Goal: Task Accomplishment & Management: Manage account settings

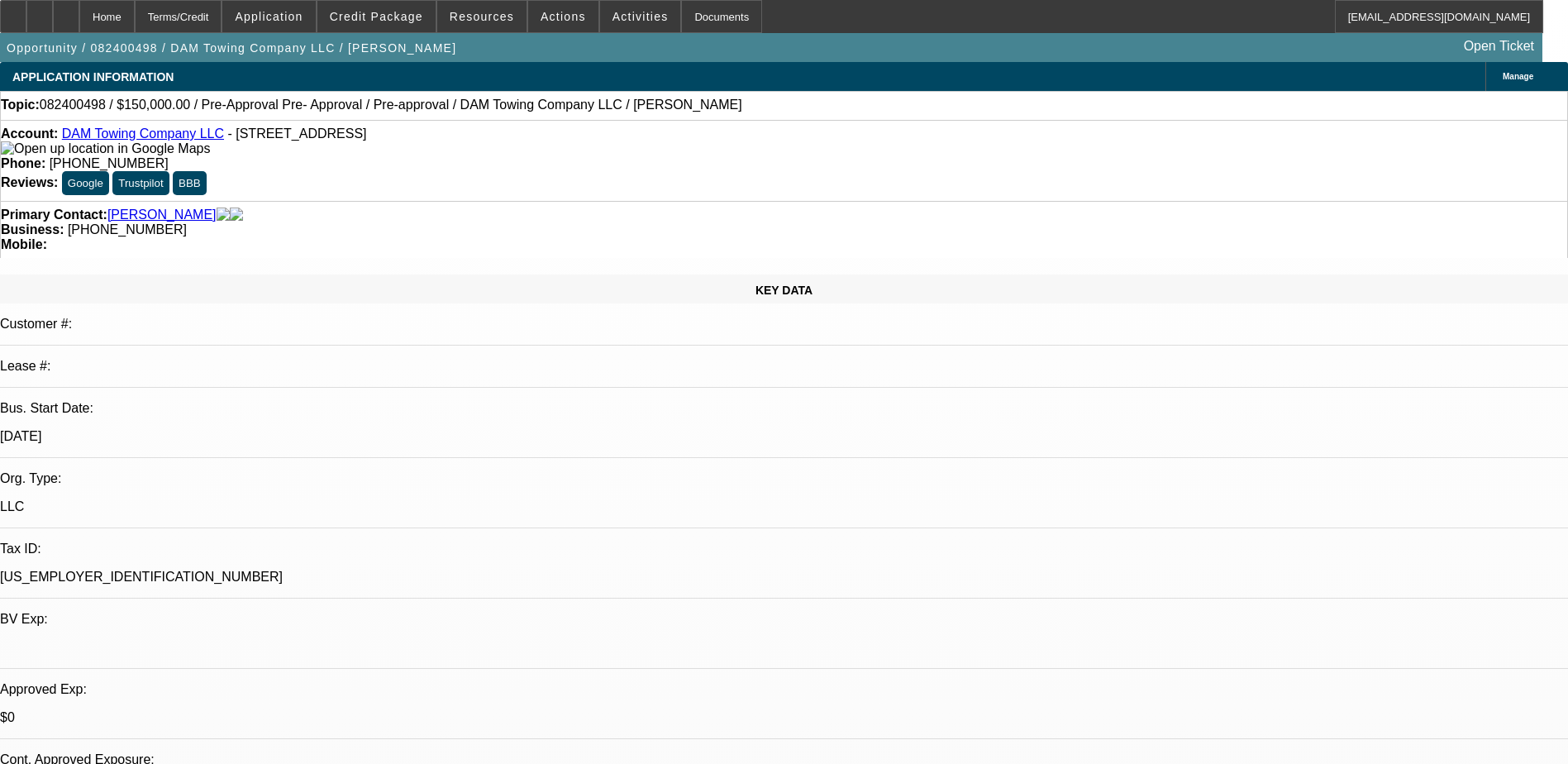
select select "0"
select select "2"
select select "0.1"
select select "4"
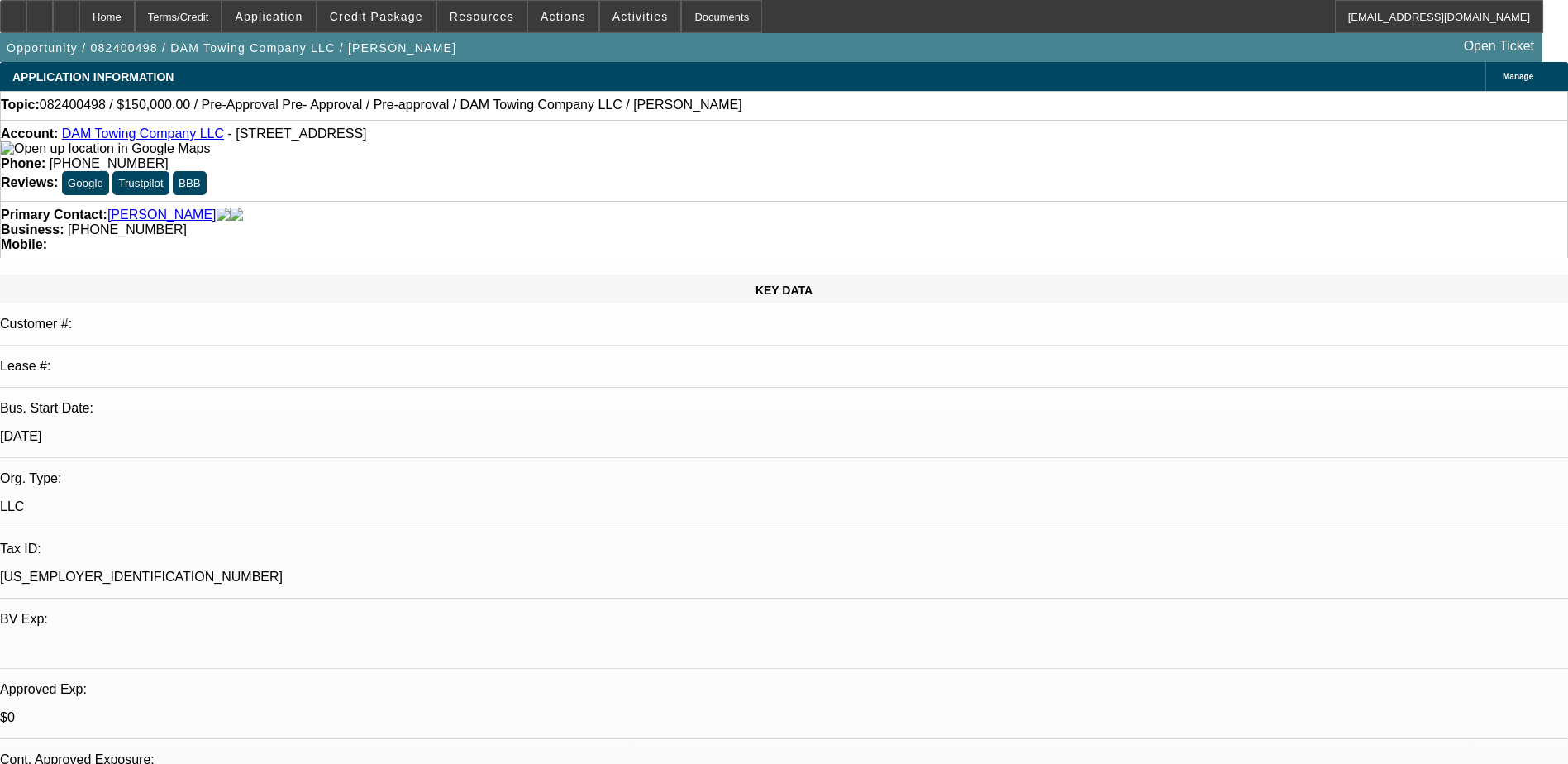
click p "D'Aquila, Philip - 8/22/24, 4:18 PM"
click p "wrecker yard , stoarge containers , does towing -"
click div "7. excavate a new tow lot - D'Aquila, Philip - 8/22/24, 4:05 PM"
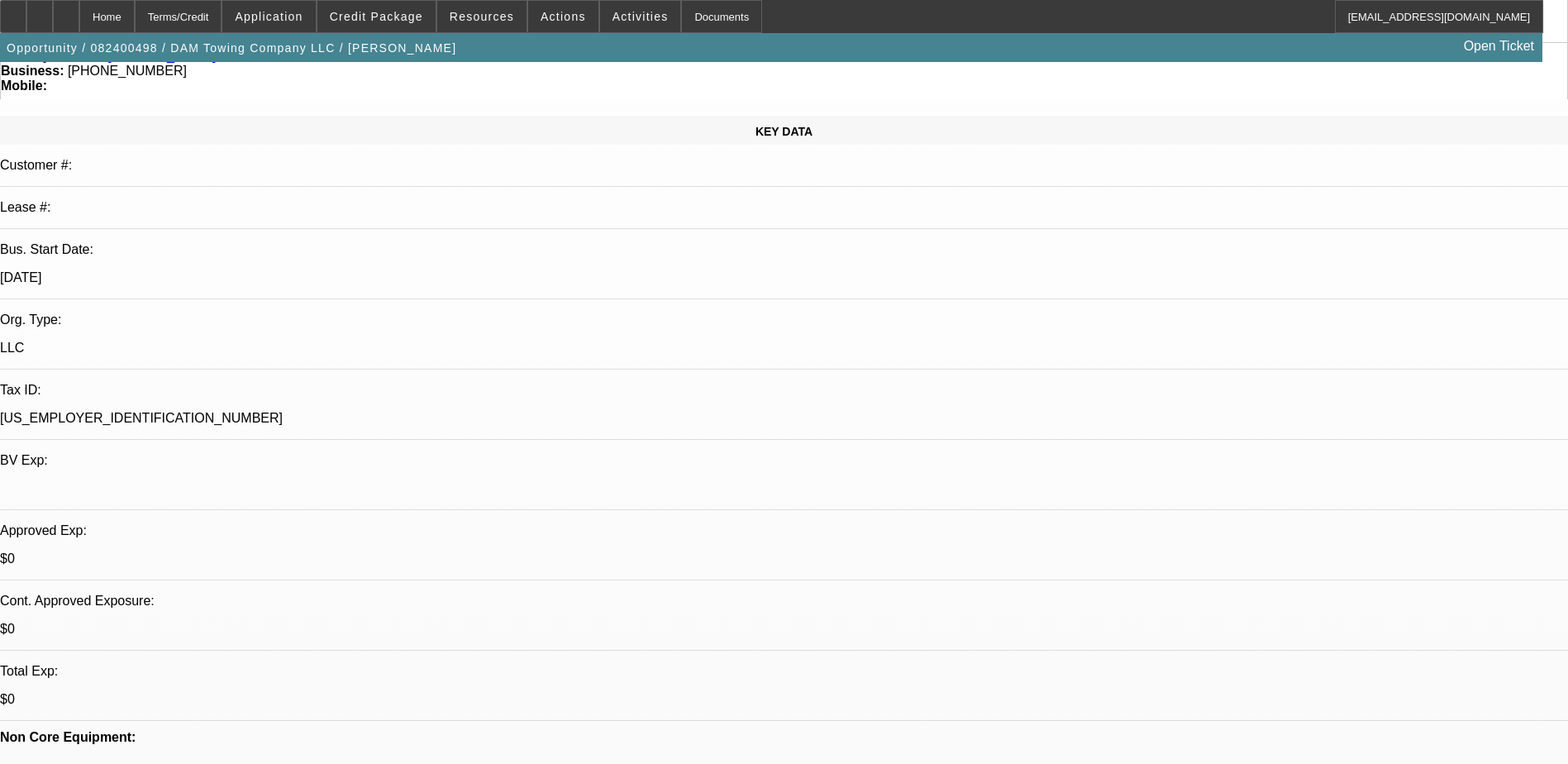
scroll to position [165, 0]
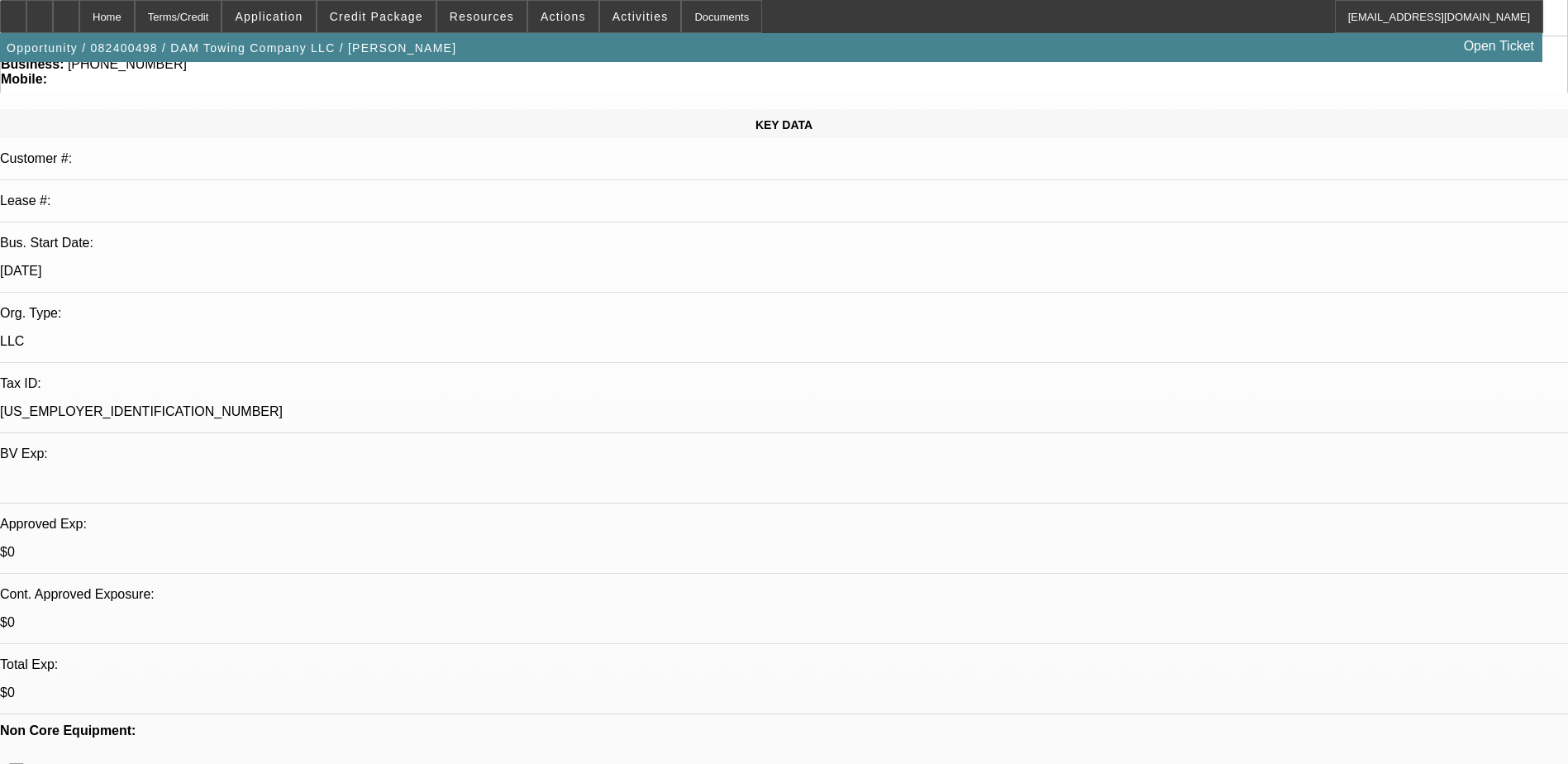
click div "Nikko Opp - Jerry Merrell 817-647-5511 one more call and quit 8/21 - Past appli…"
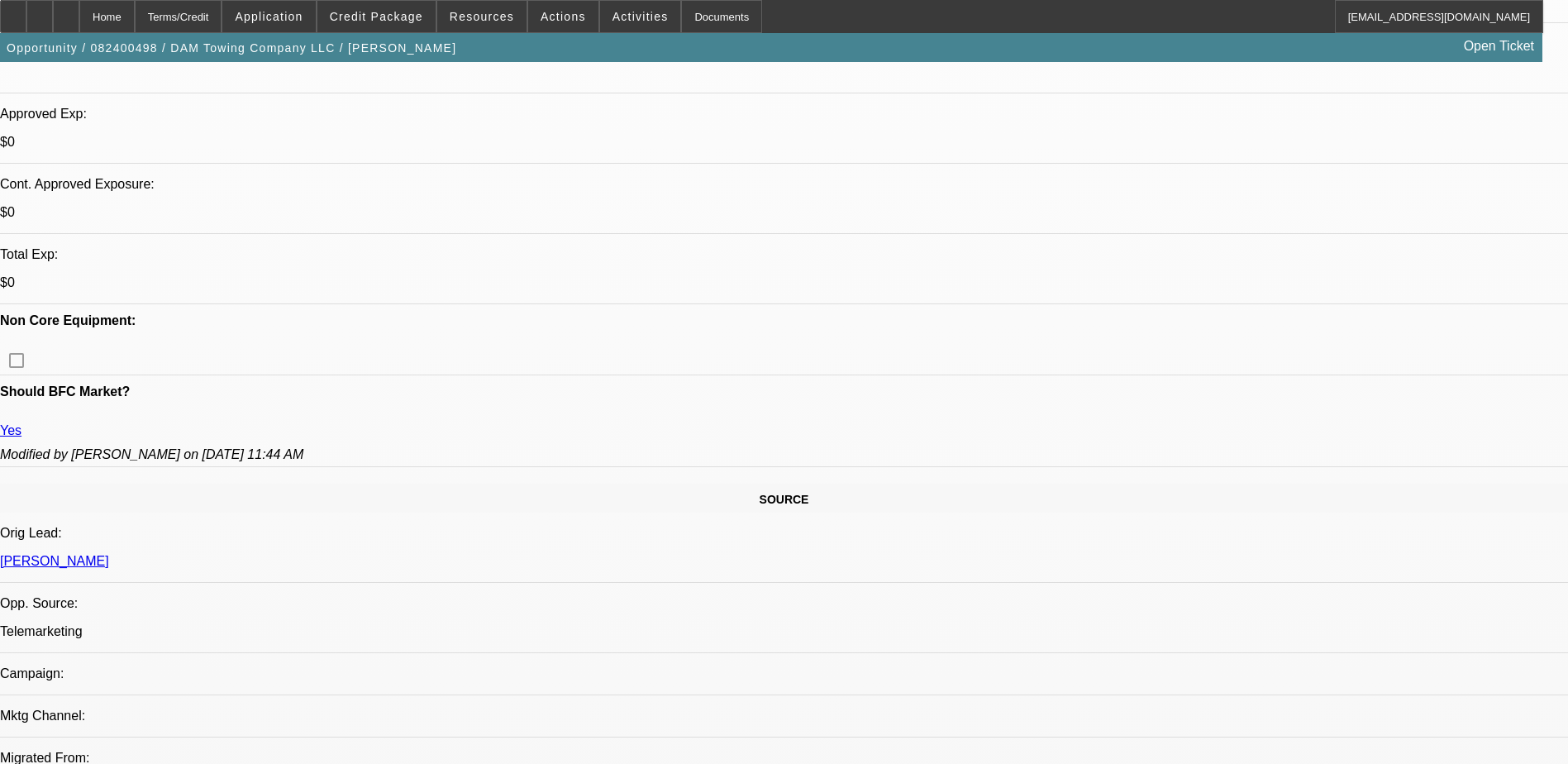
scroll to position [579, 0]
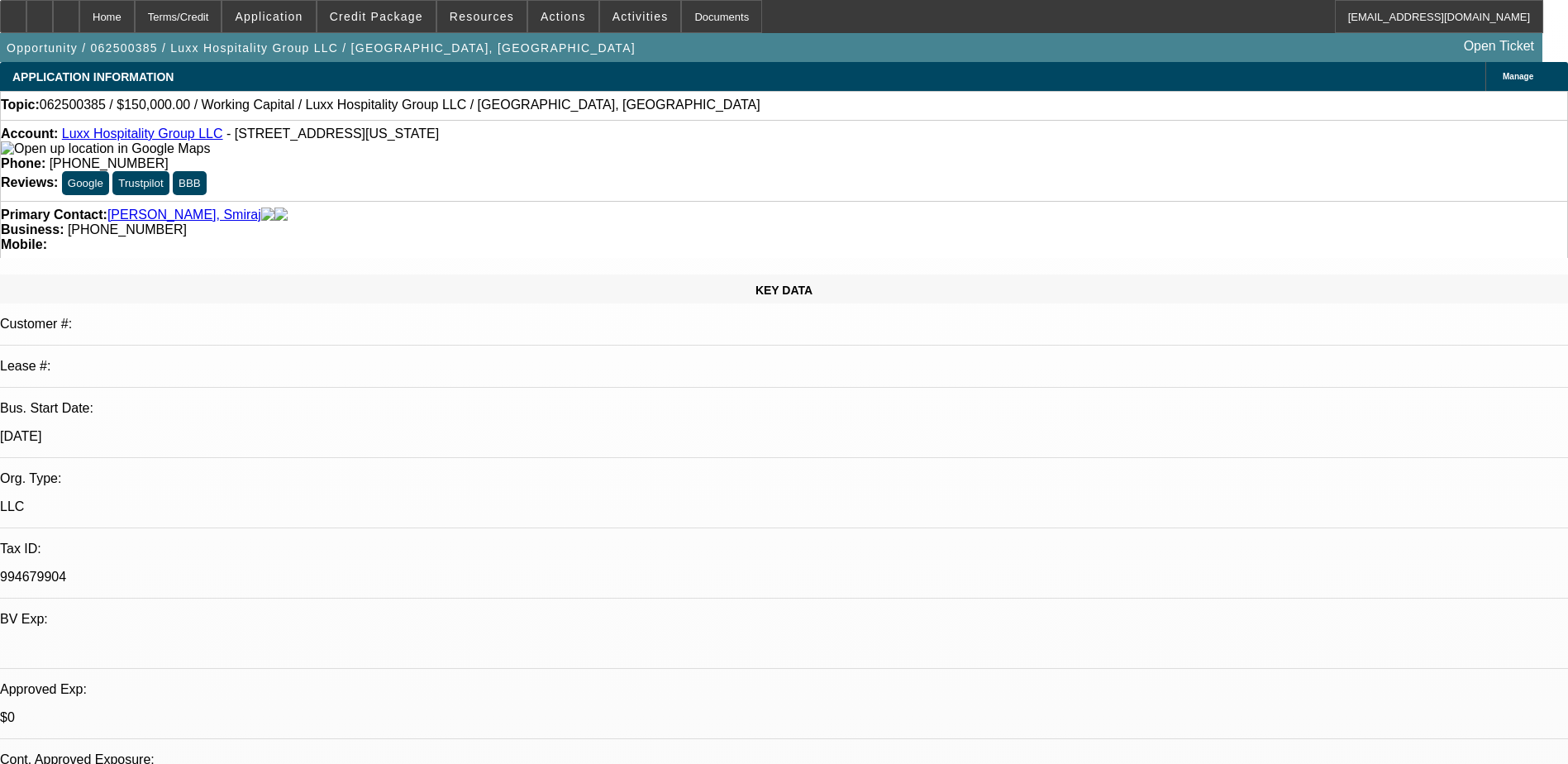
select select "0"
select select "1"
select select "2"
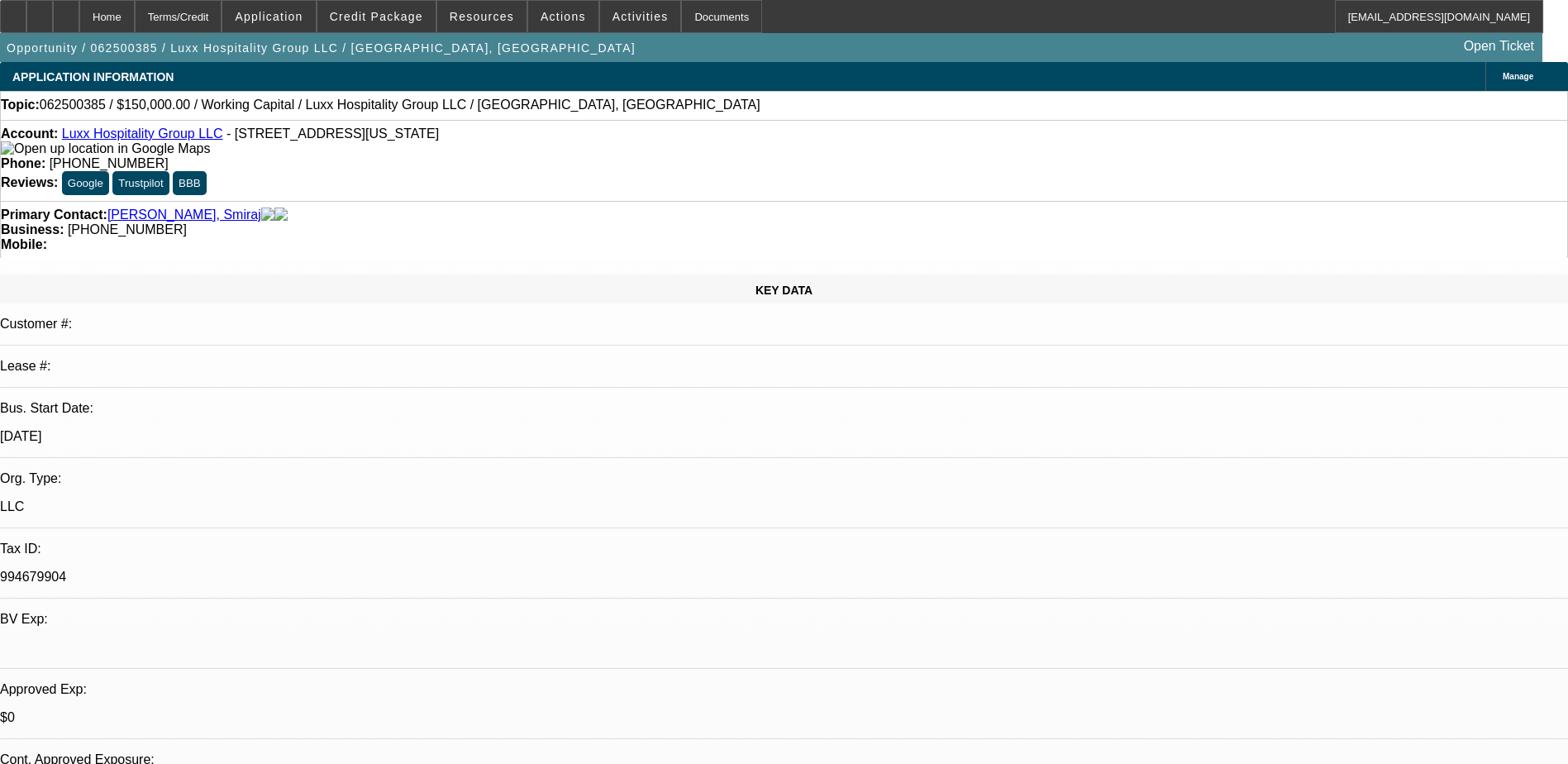
select select "6"
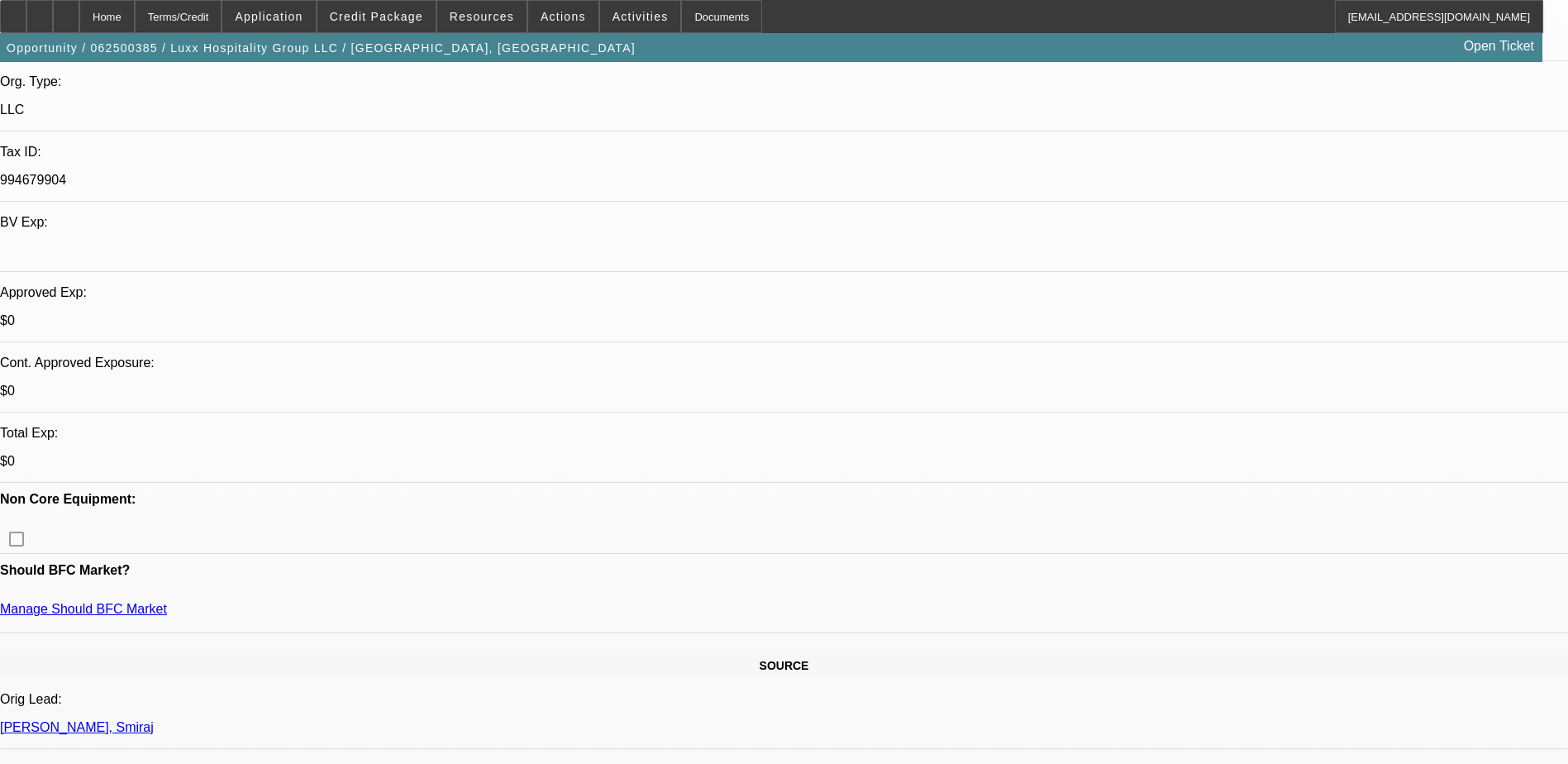
scroll to position [661, 0]
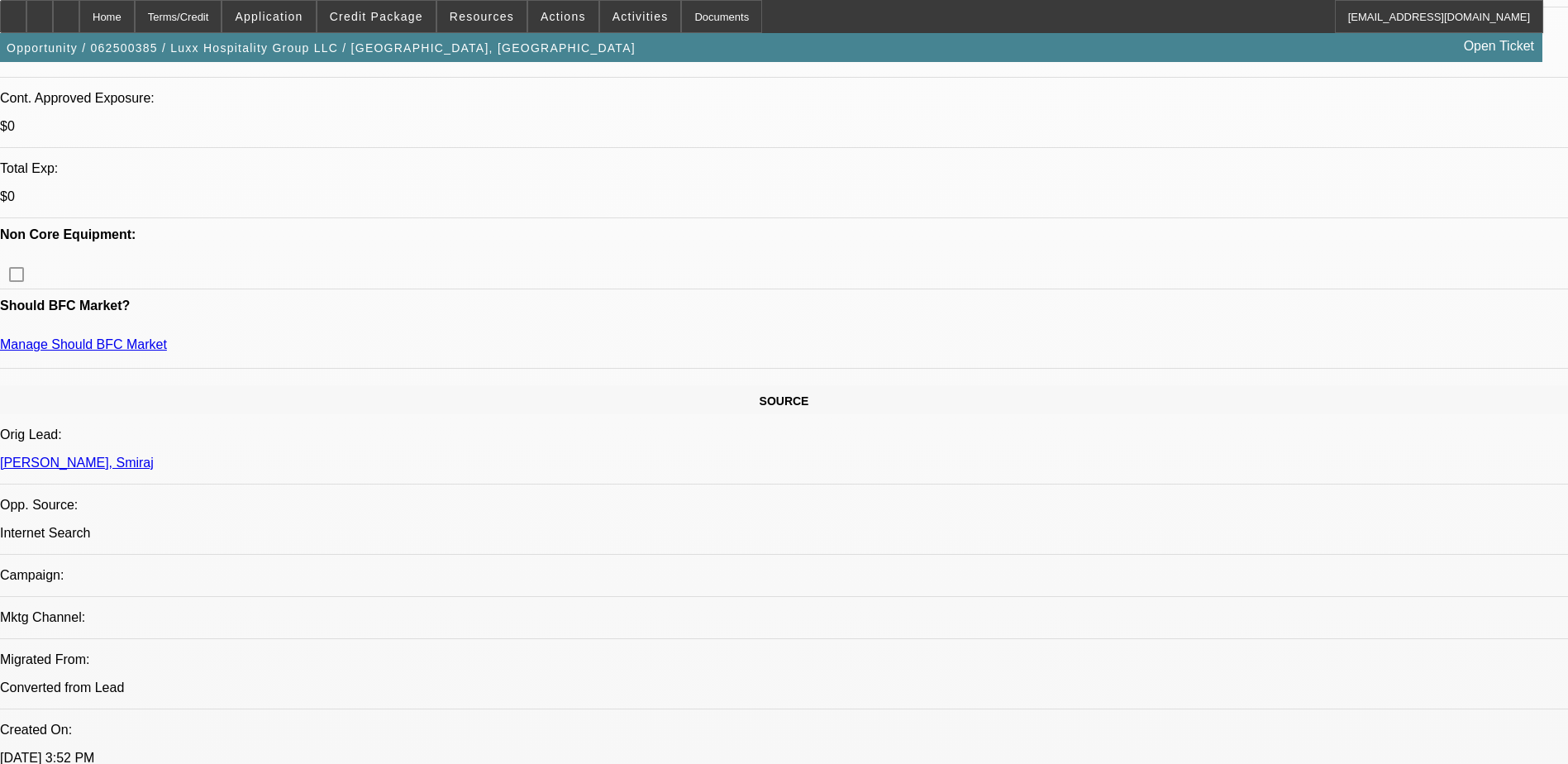
radio input "true"
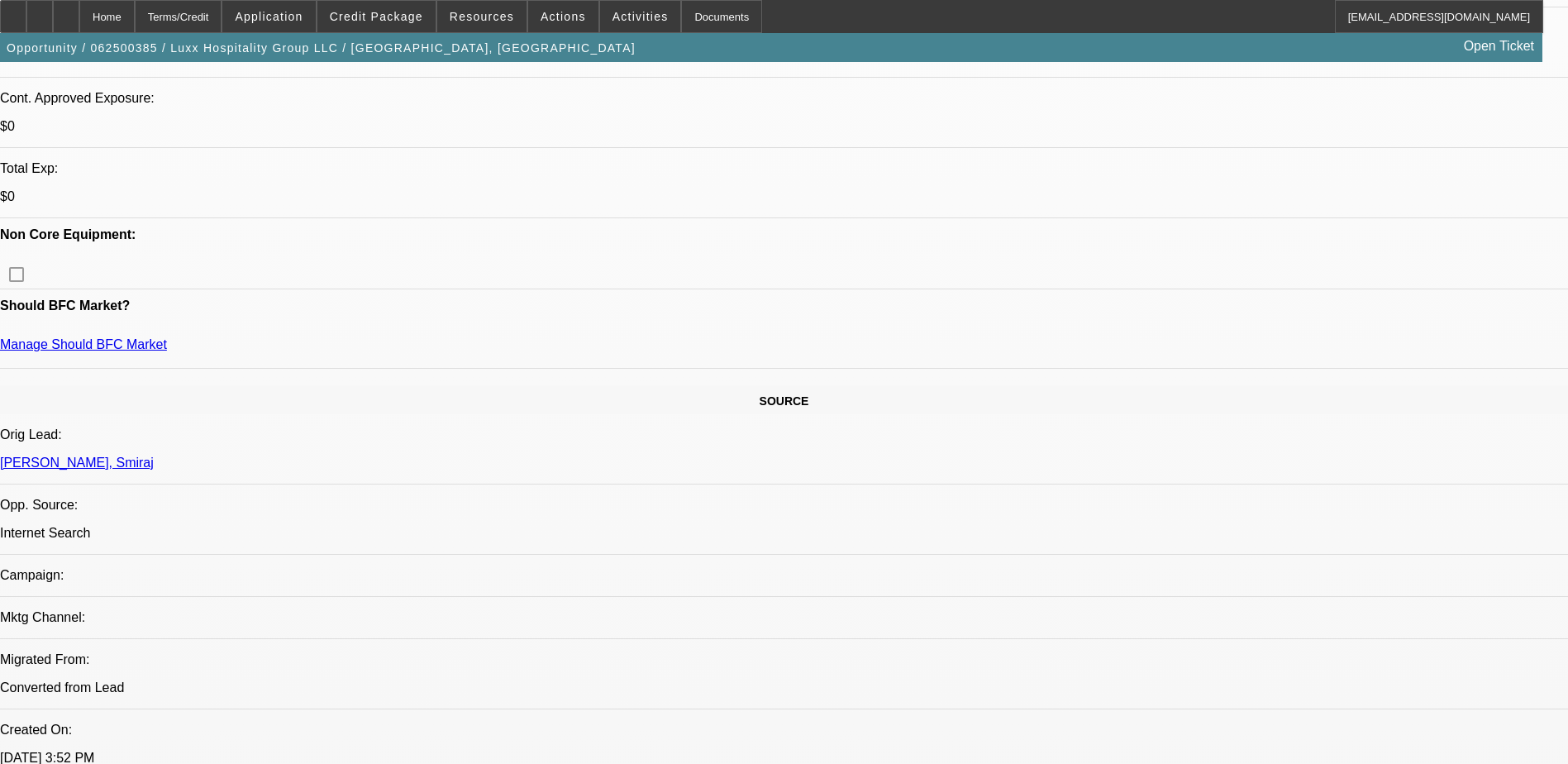
type textarea "spoke with [PERSON_NAME] [DATE], waiting until biz hits one year 08/27"
radio input "true"
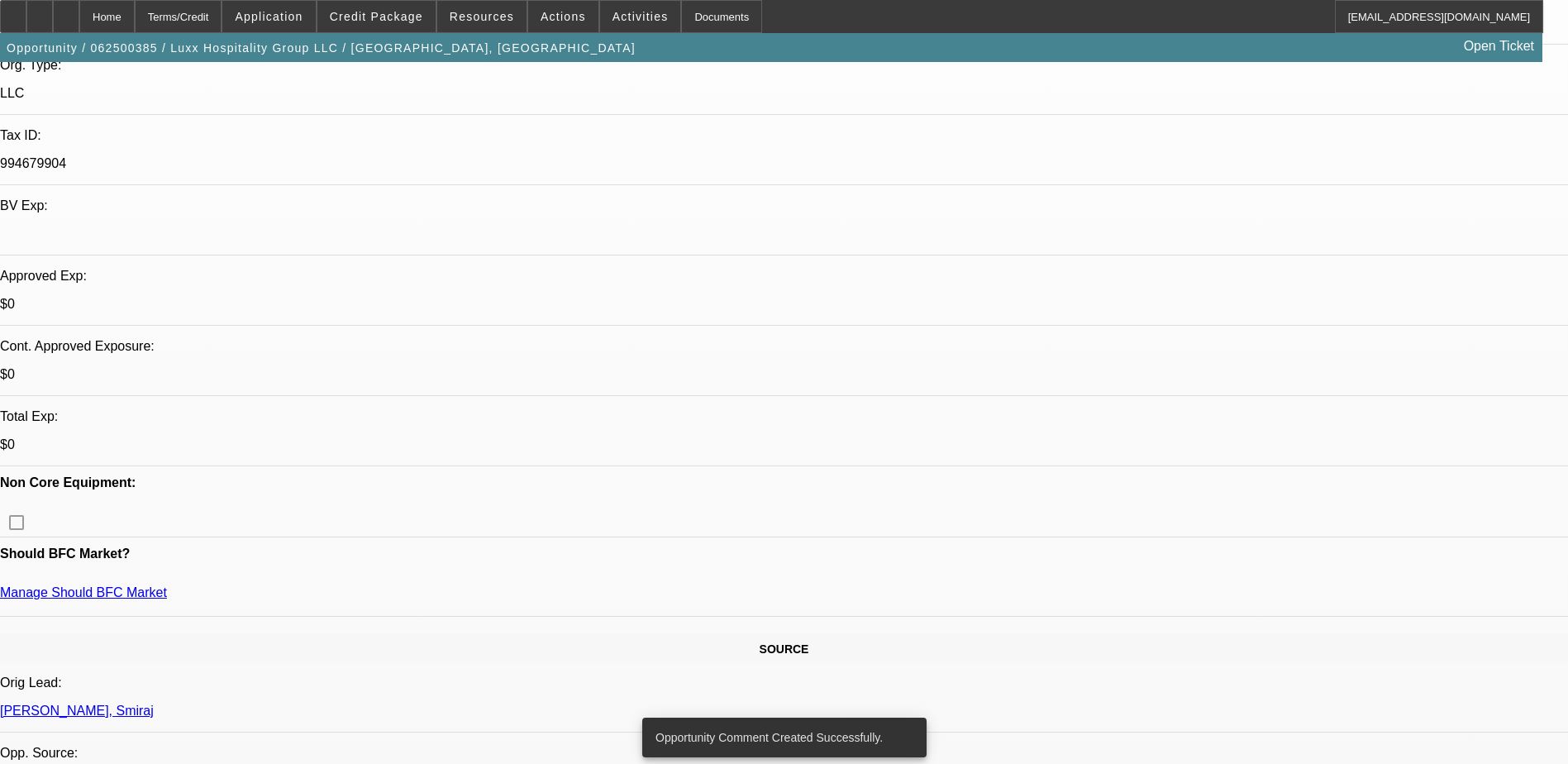
scroll to position [83, 0]
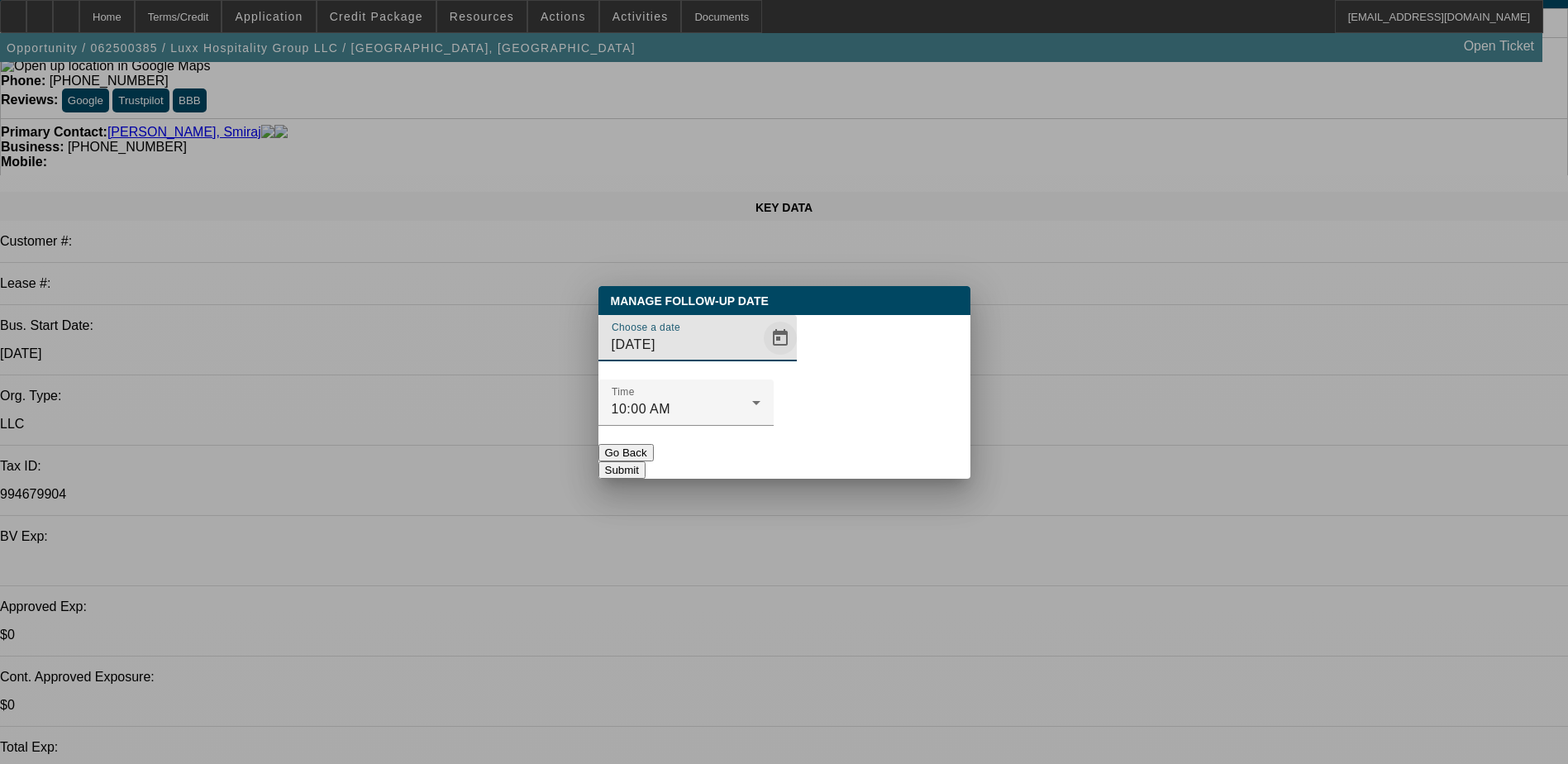
click at [761, 358] on span "Open calendar" at bounding box center [781, 338] width 40 height 40
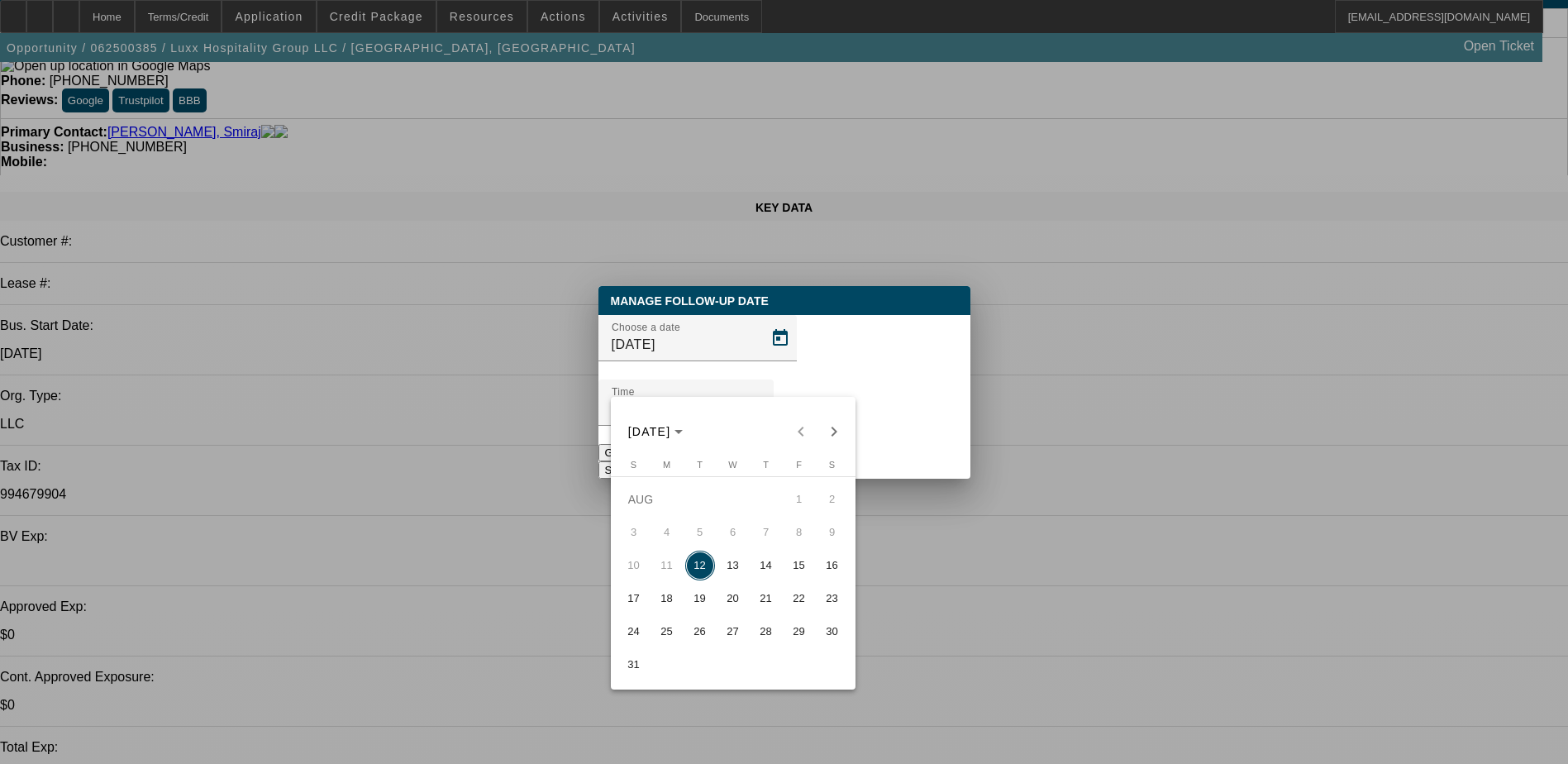
click at [702, 631] on span "26" at bounding box center [700, 631] width 30 height 30
type input "8/26/2025"
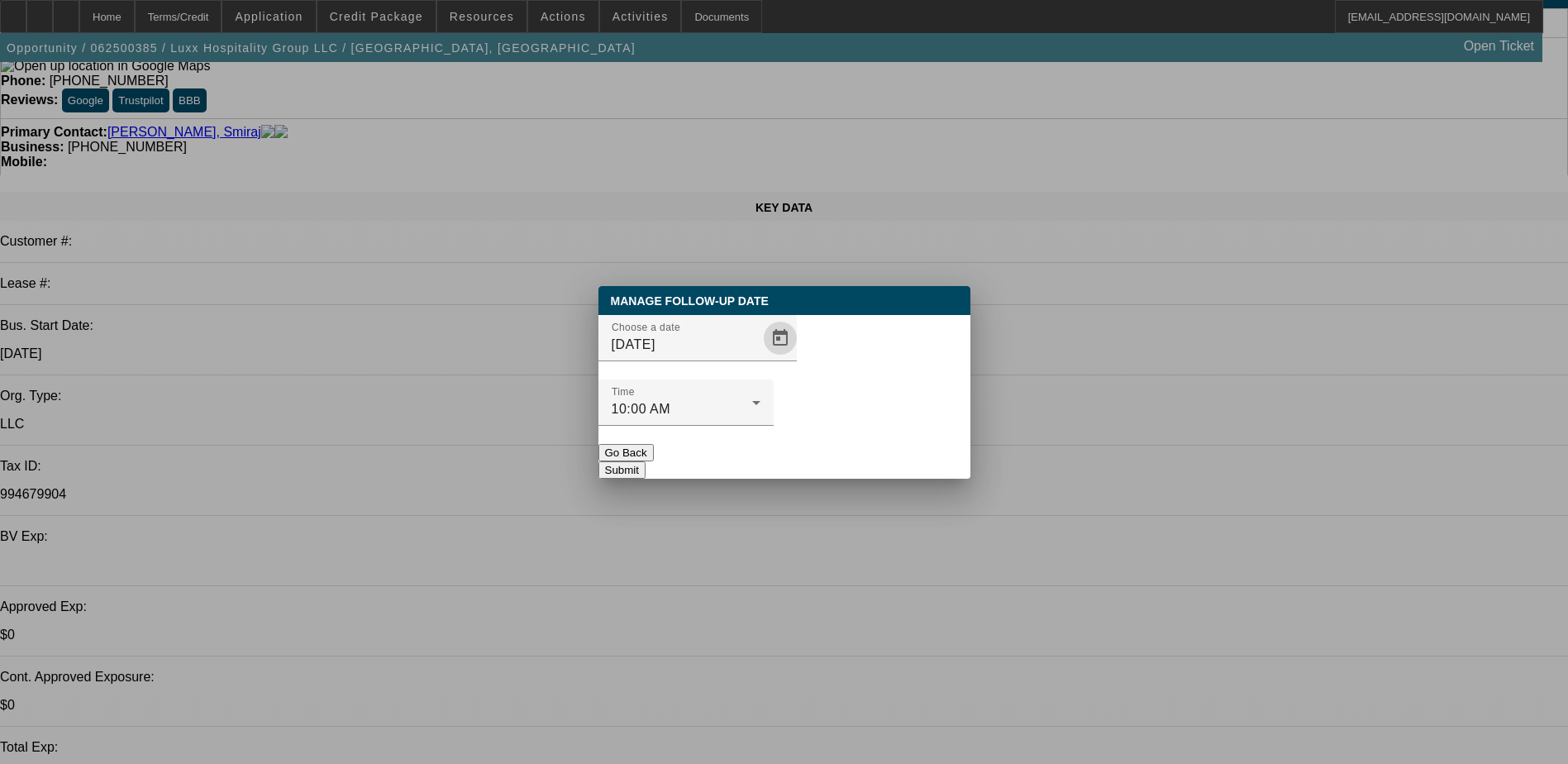
click at [646, 461] on button "Submit" at bounding box center [622, 470] width 47 height 17
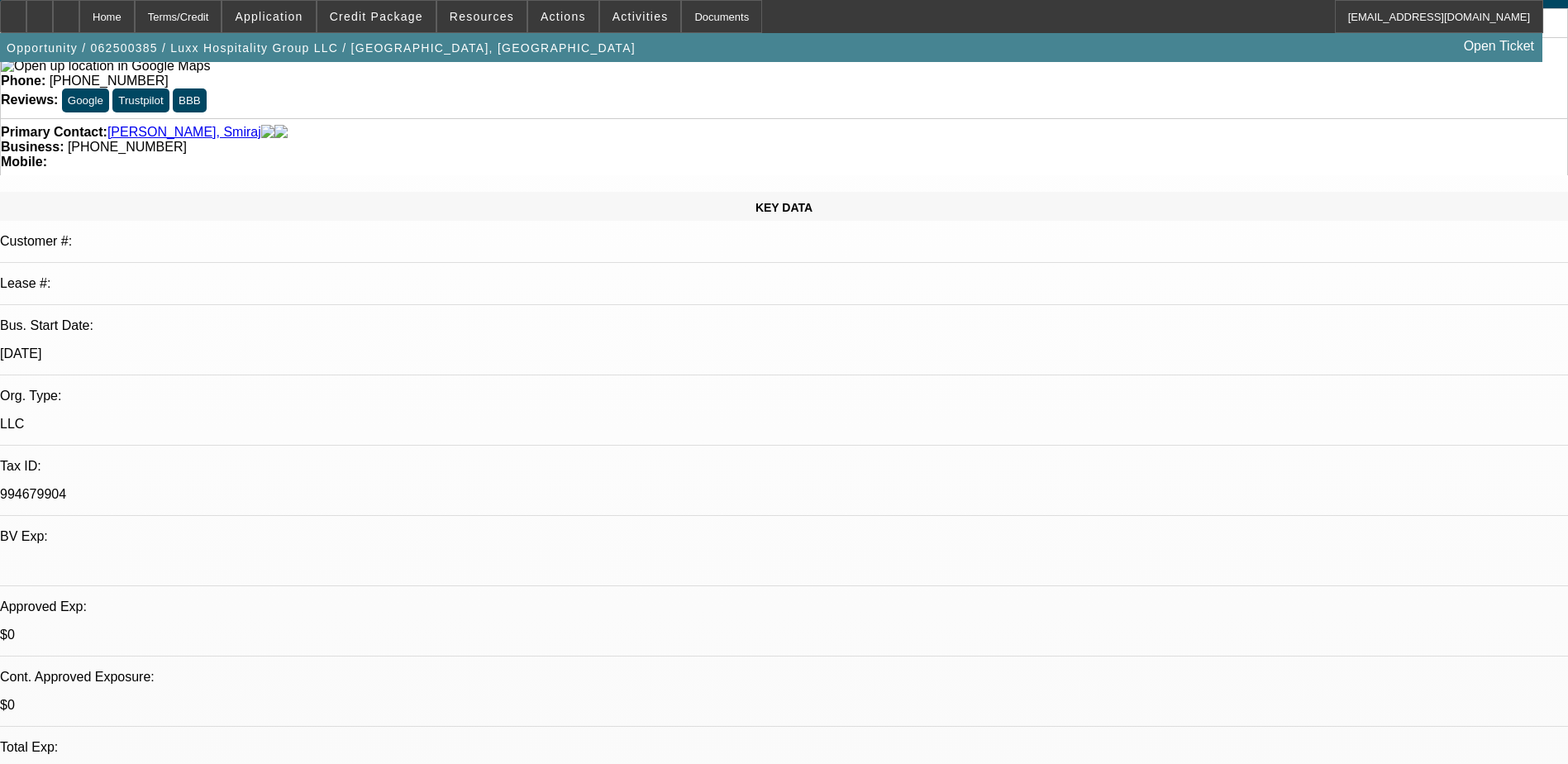
scroll to position [83, 0]
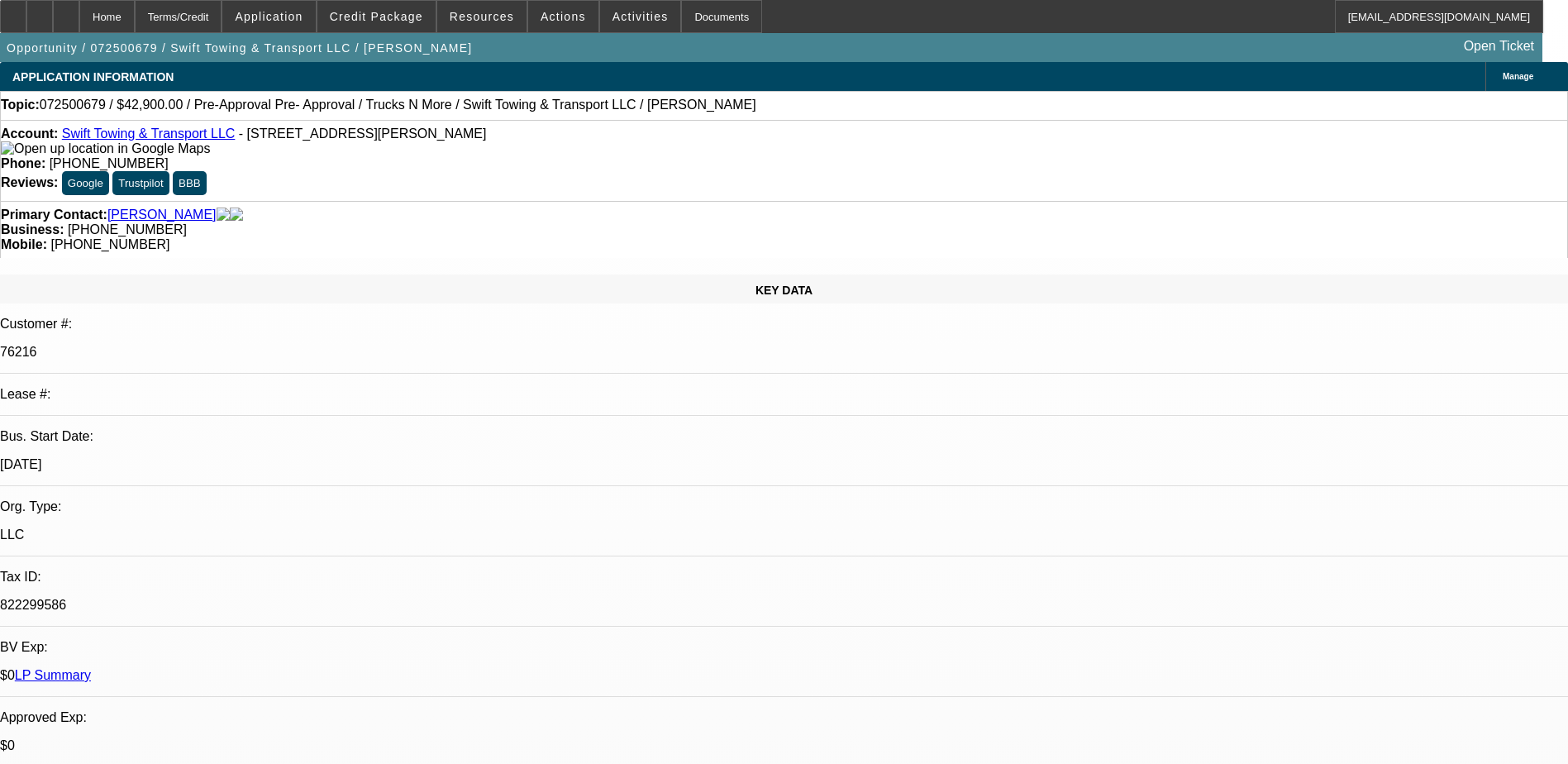
select select "0"
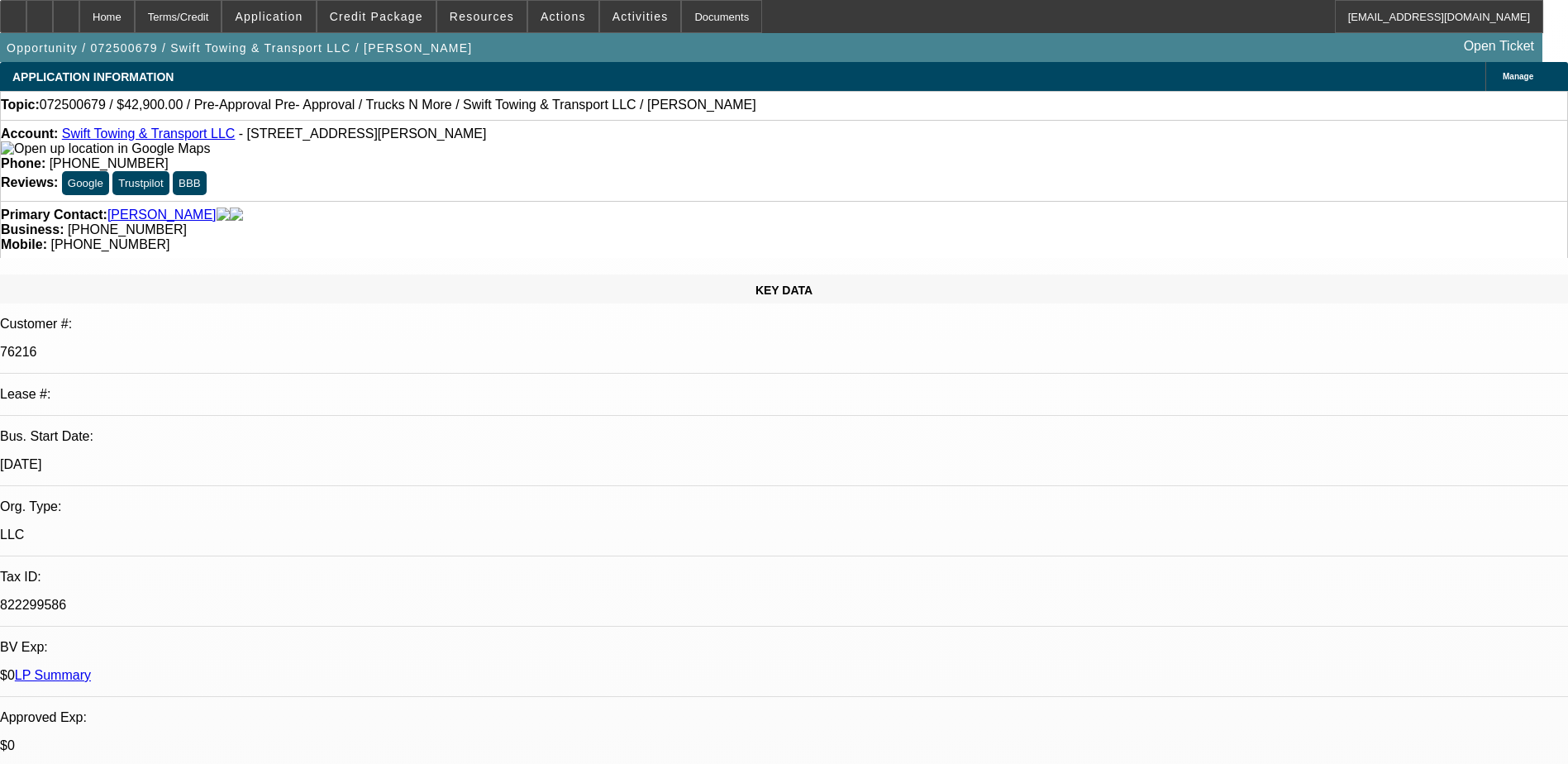
select select "0"
select select "1"
select select "2"
select select "6"
select select "1"
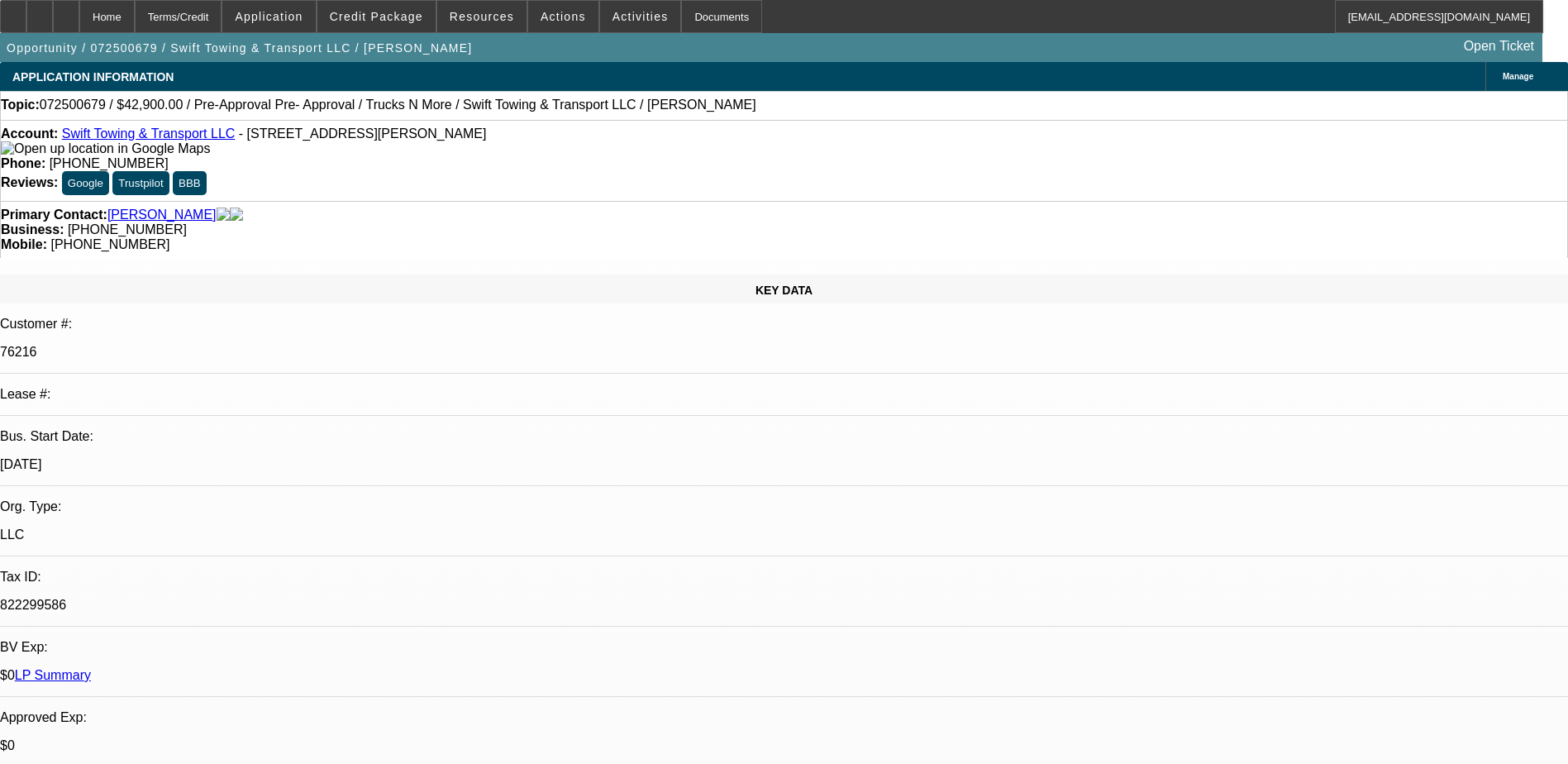
select select "2"
select select "6"
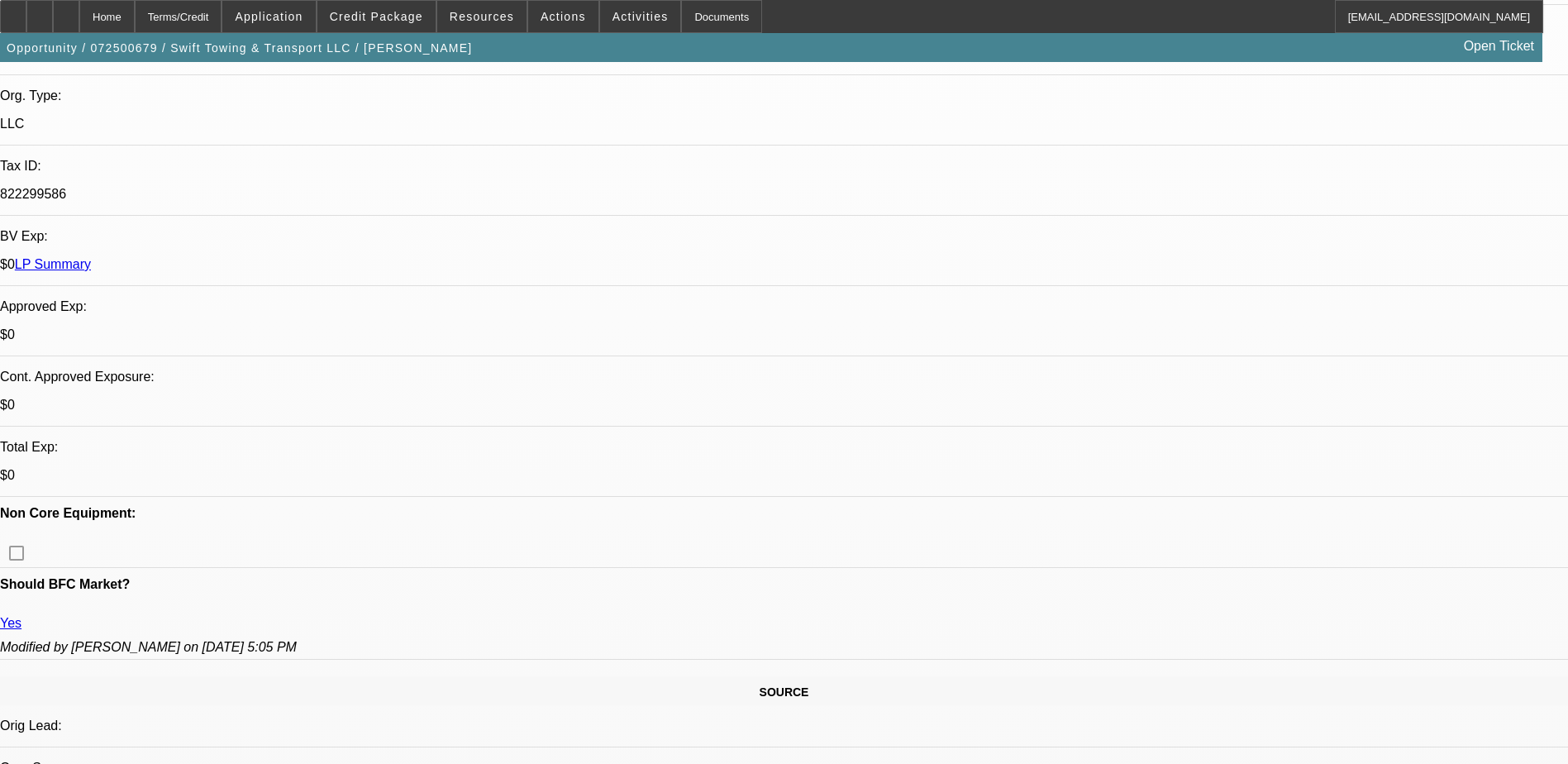
scroll to position [413, 0]
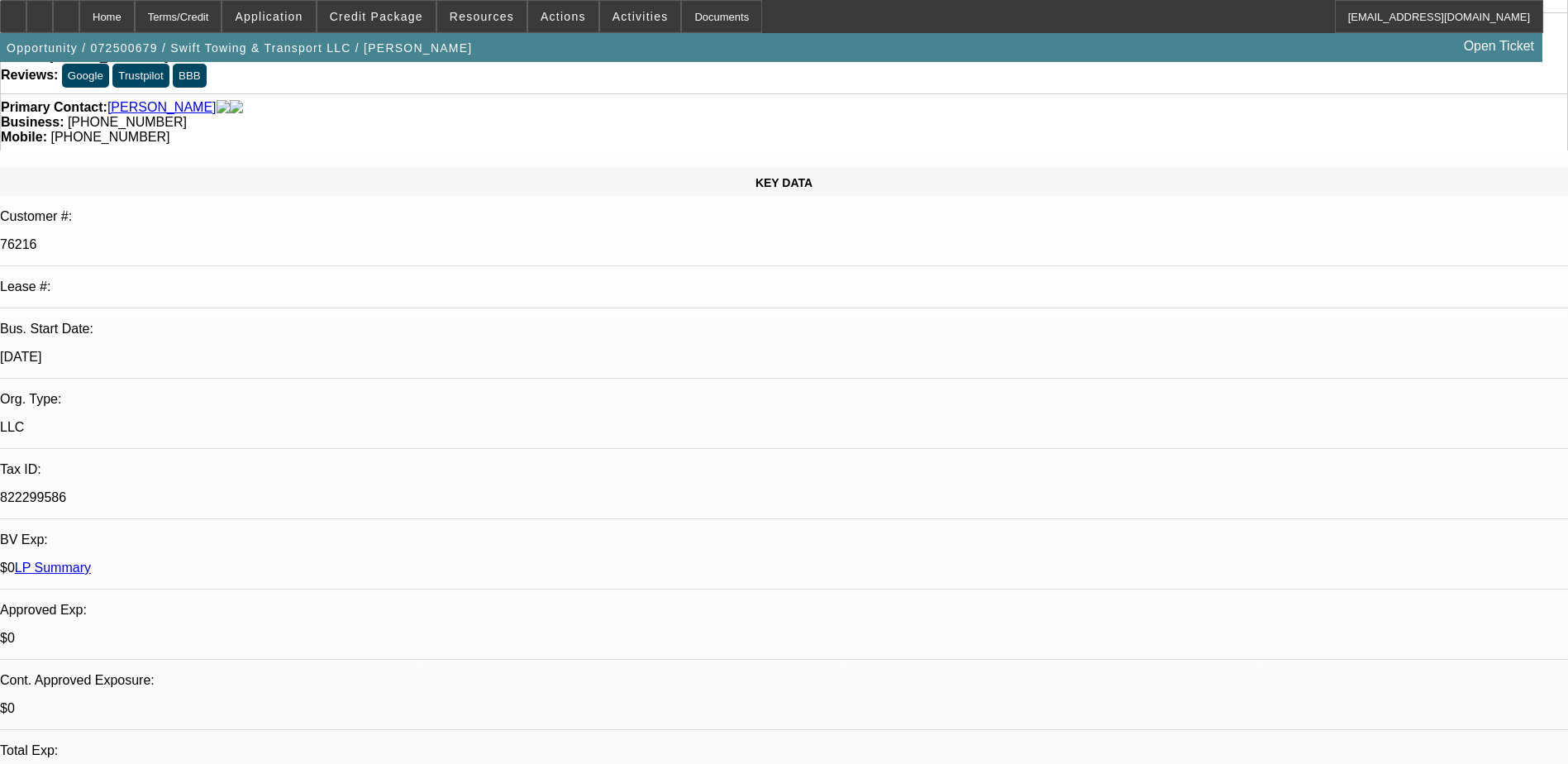
scroll to position [83, 0]
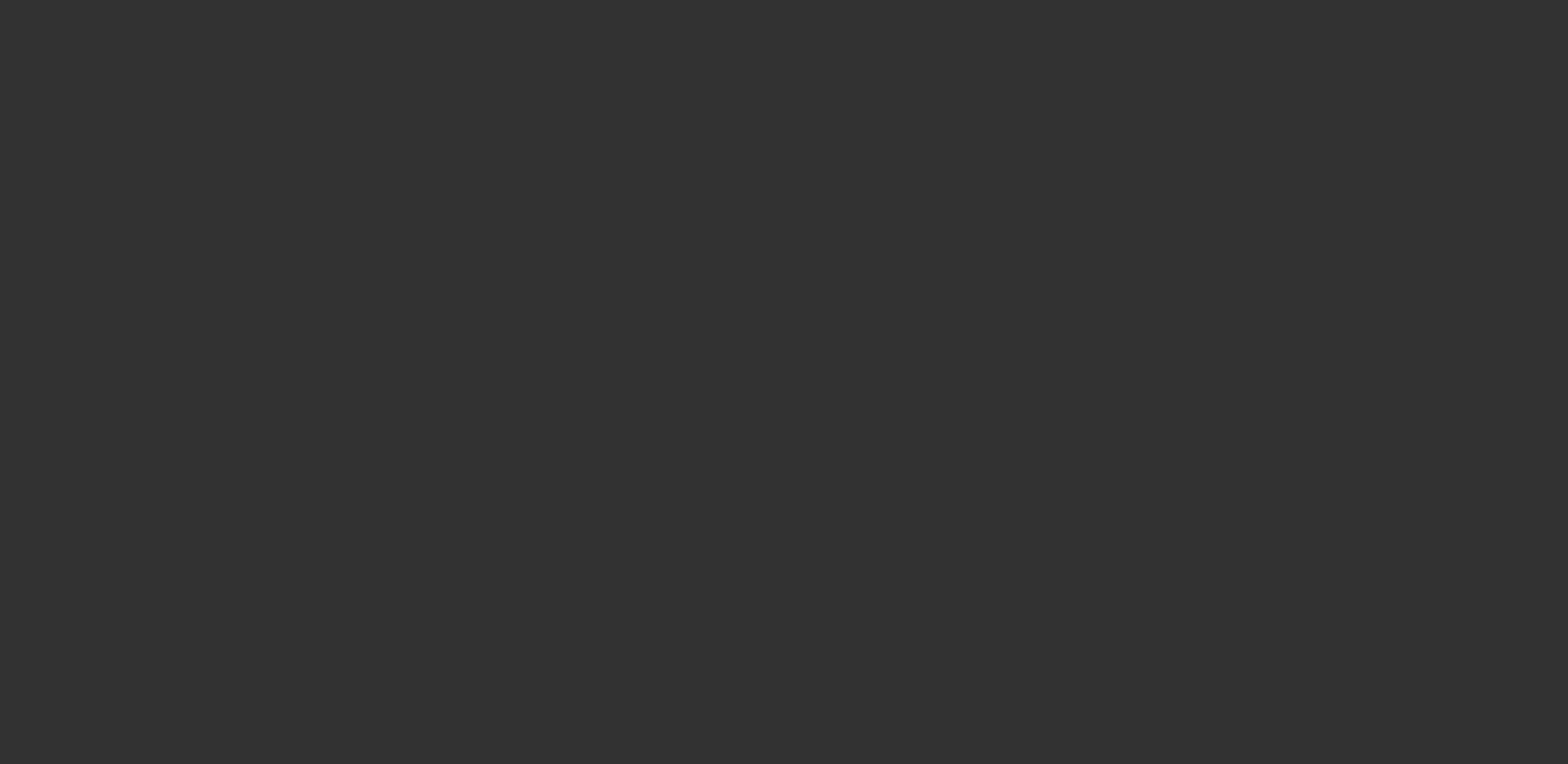
scroll to position [0, 0]
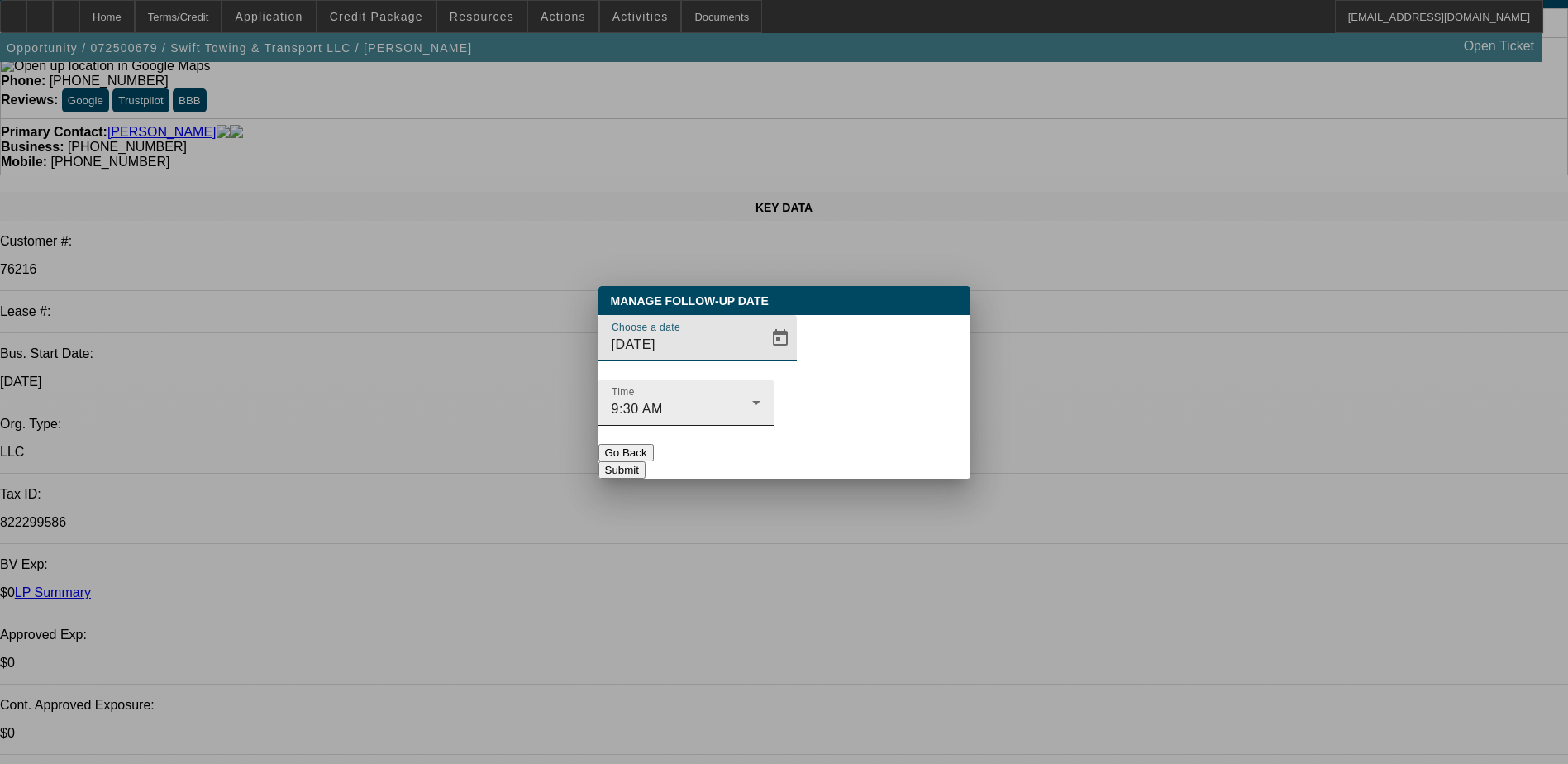
click at [766, 392] on icon at bounding box center [756, 402] width 20 height 20
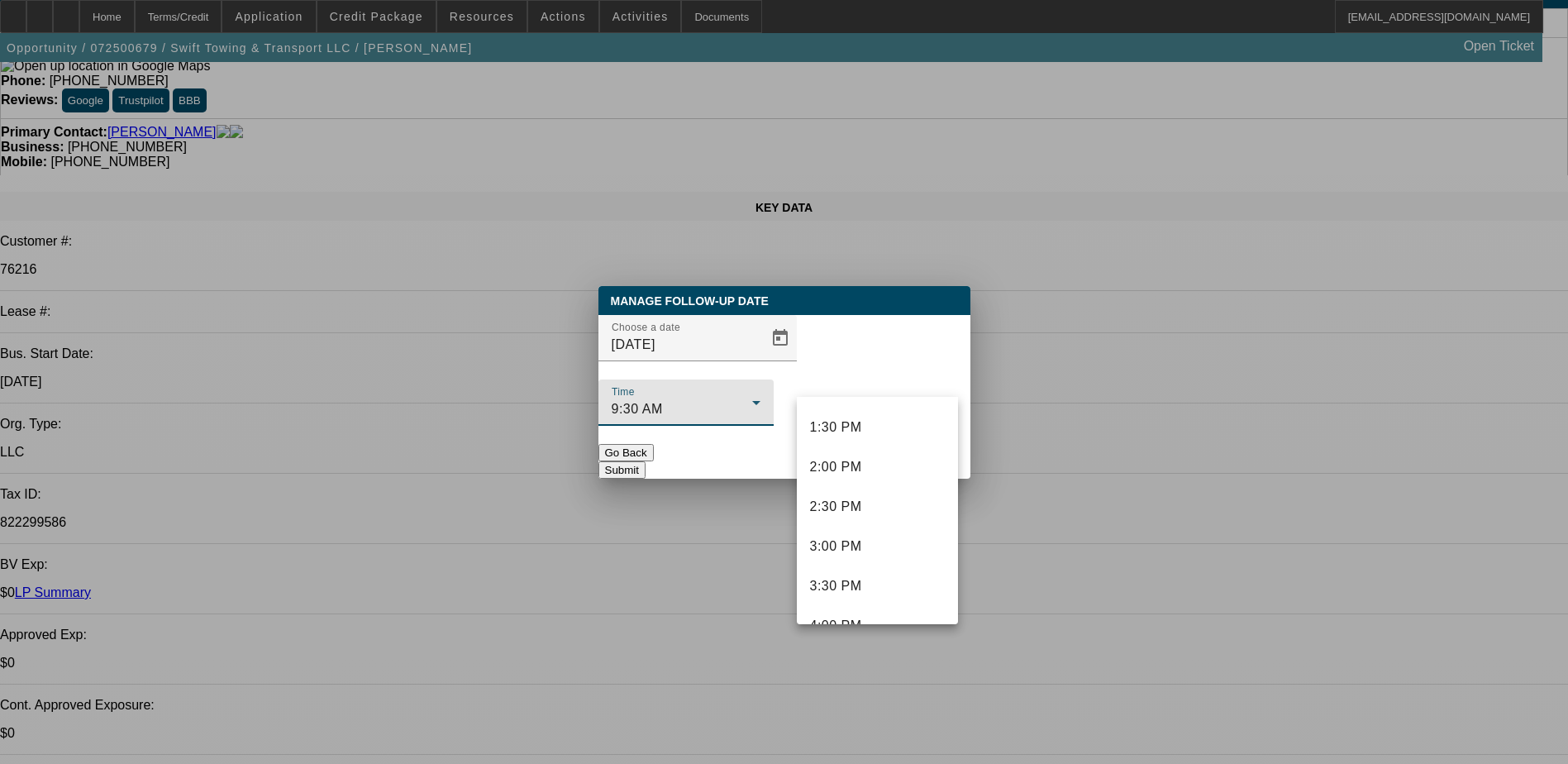
scroll to position [1069, 0]
click at [854, 537] on span "3:00 PM" at bounding box center [835, 545] width 52 height 20
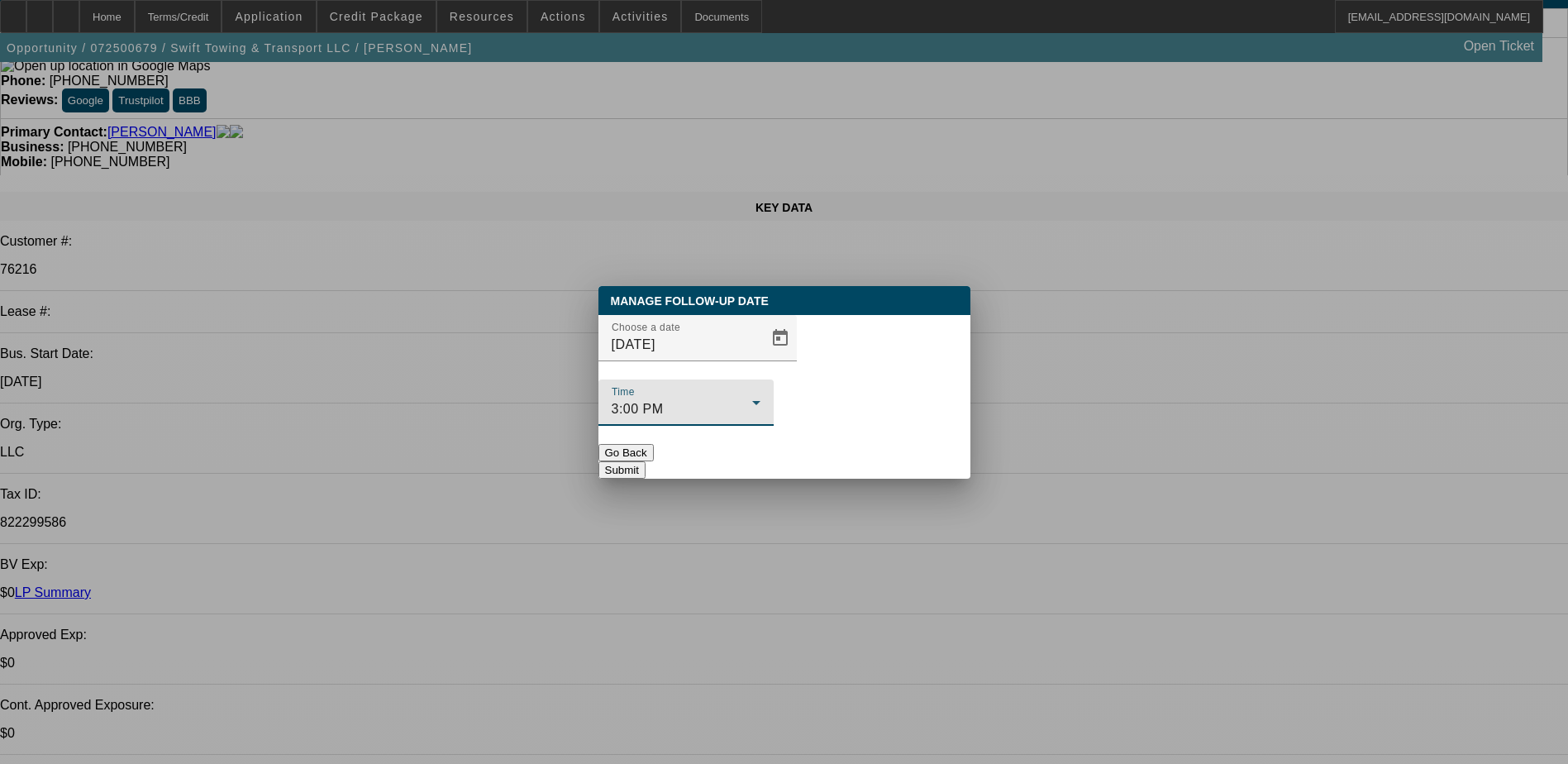
click at [654, 444] on button "Go Back" at bounding box center [626, 452] width 55 height 17
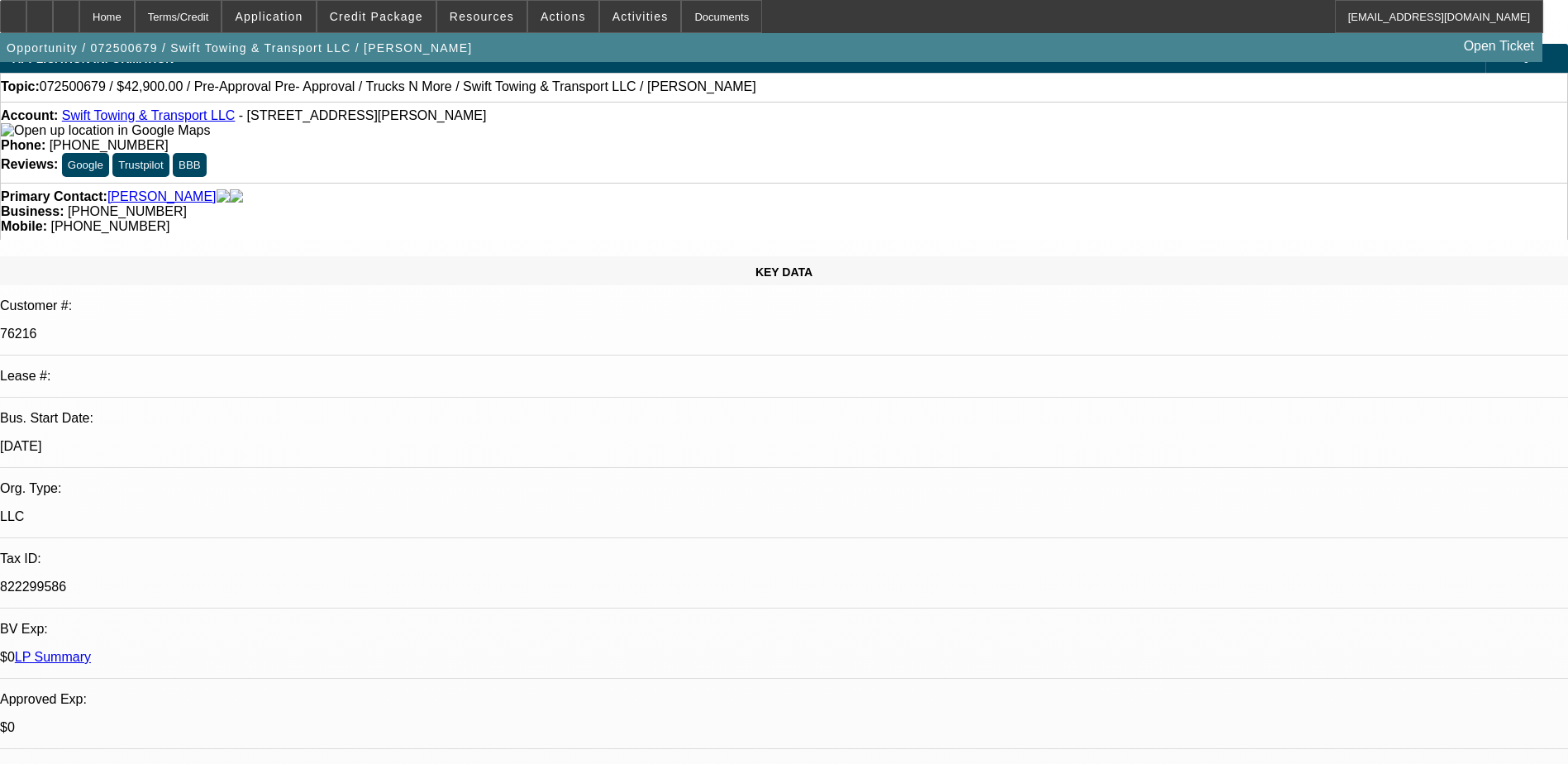
scroll to position [0, 0]
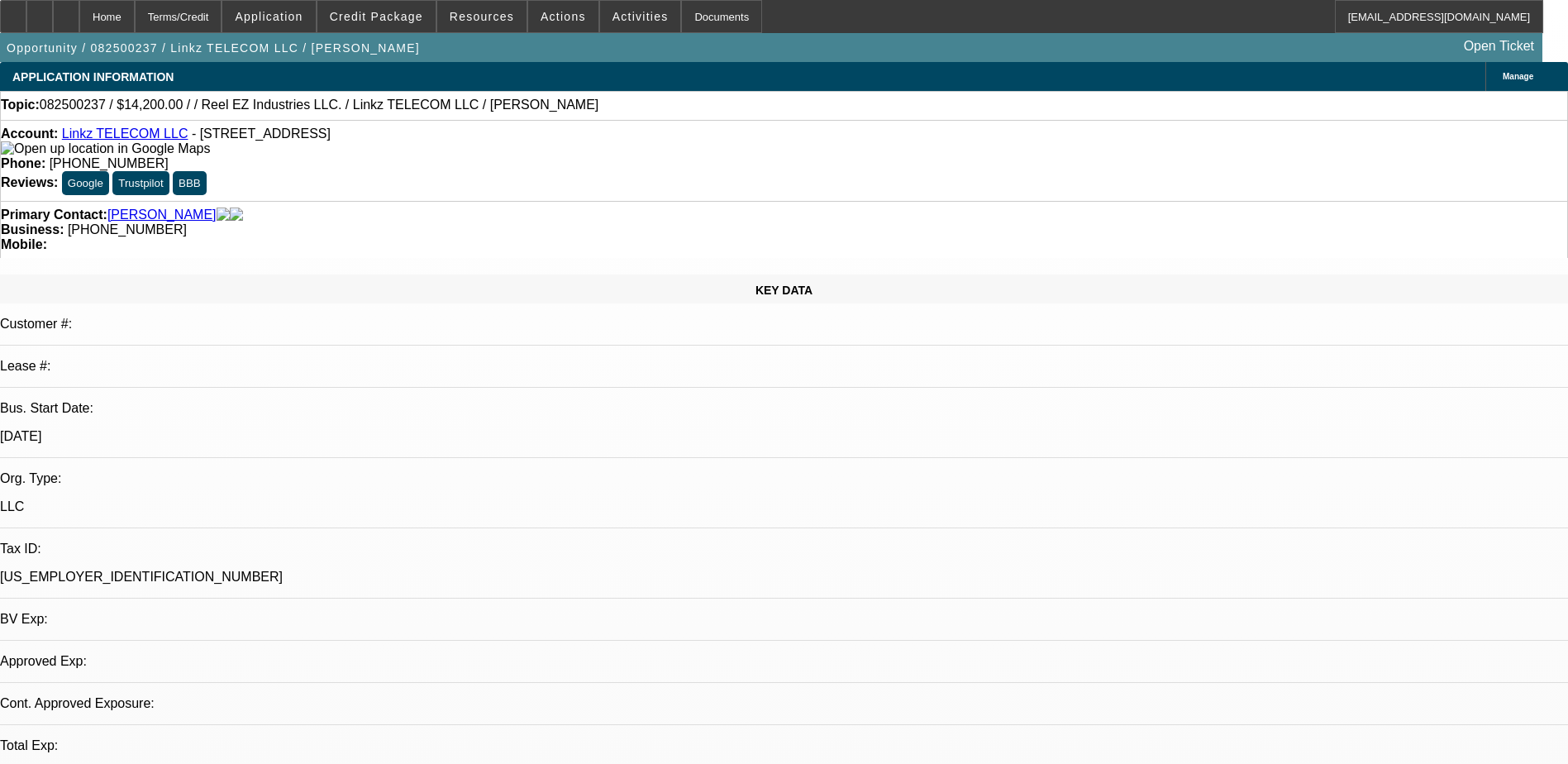
select select "0"
select select "2"
select select "0.1"
select select "1"
select select "2"
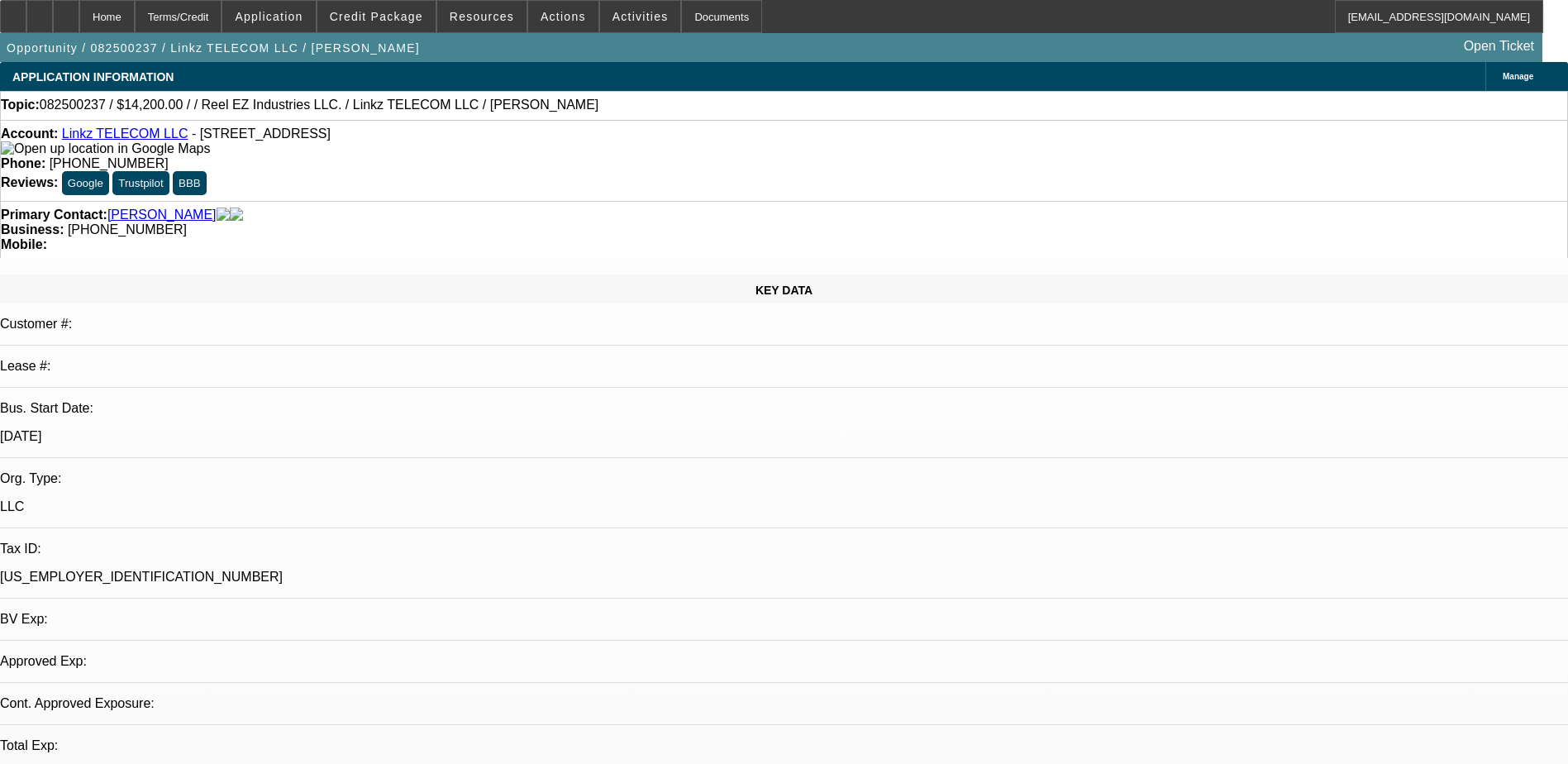
select select "4"
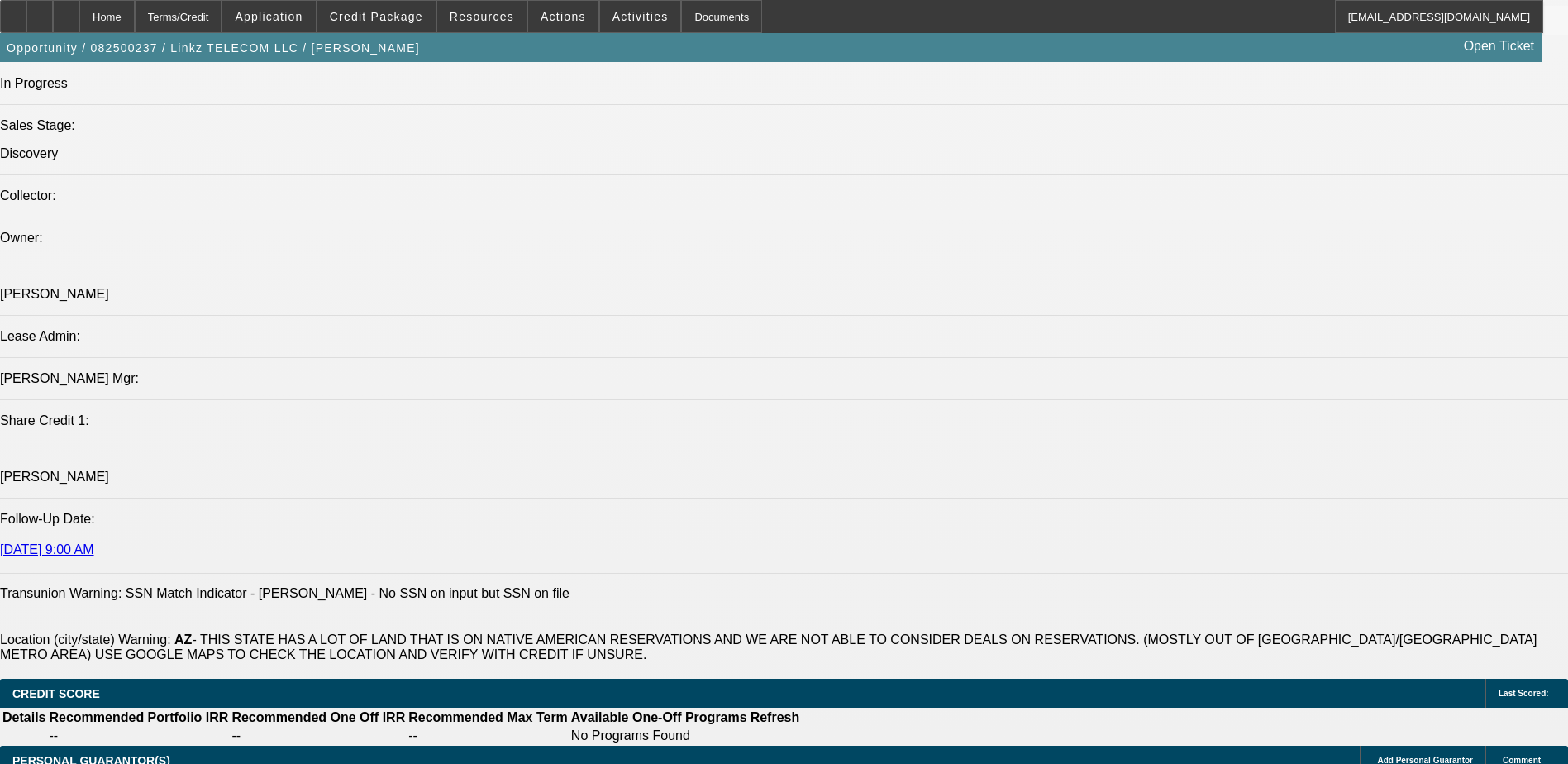
scroll to position [1902, 0]
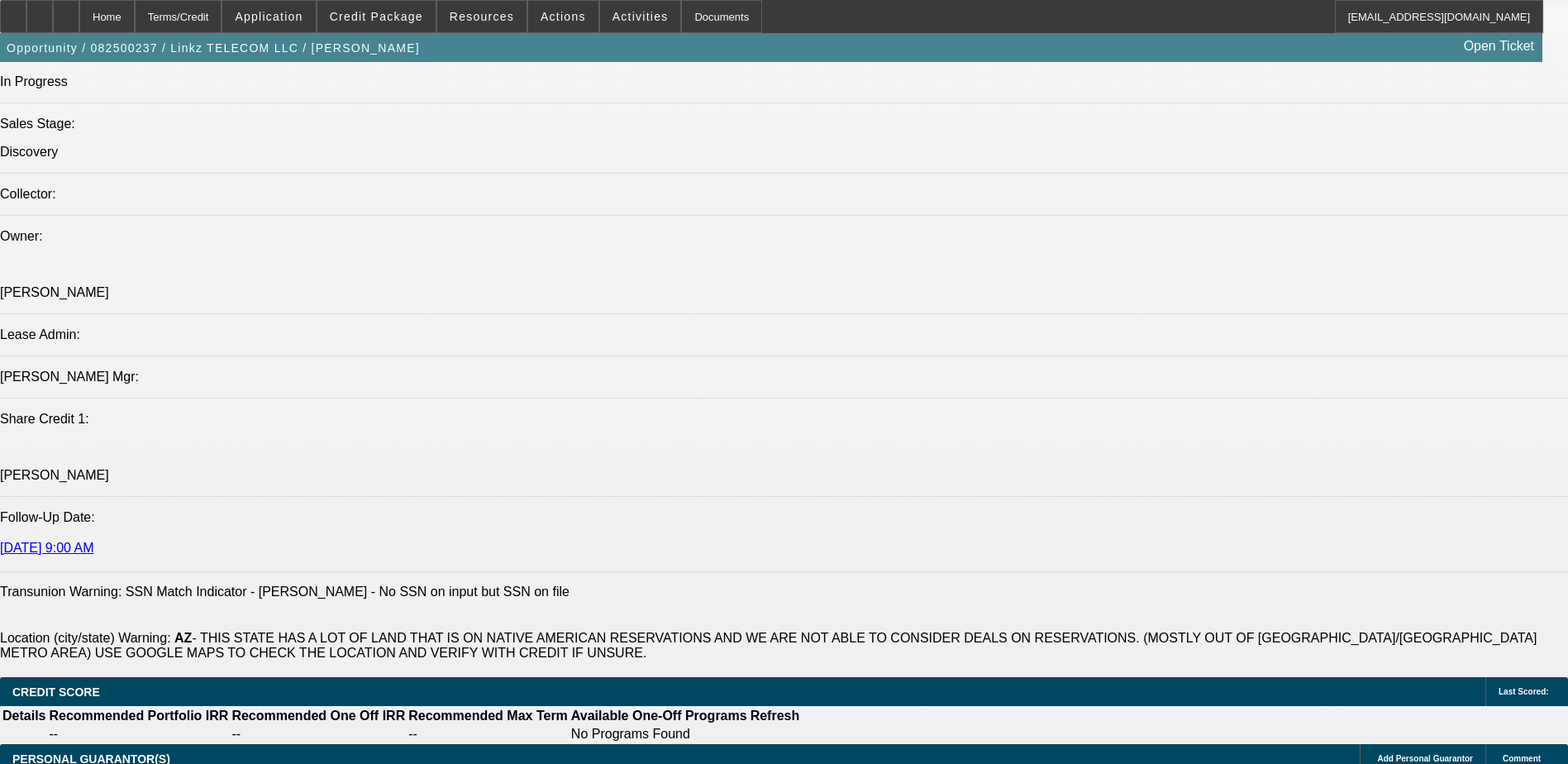
drag, startPoint x: 311, startPoint y: 573, endPoint x: 301, endPoint y: 574, distance: 10.0
drag, startPoint x: 301, startPoint y: 574, endPoint x: 291, endPoint y: 516, distance: 58.9
drag, startPoint x: 268, startPoint y: 521, endPoint x: 380, endPoint y: 517, distance: 112.1
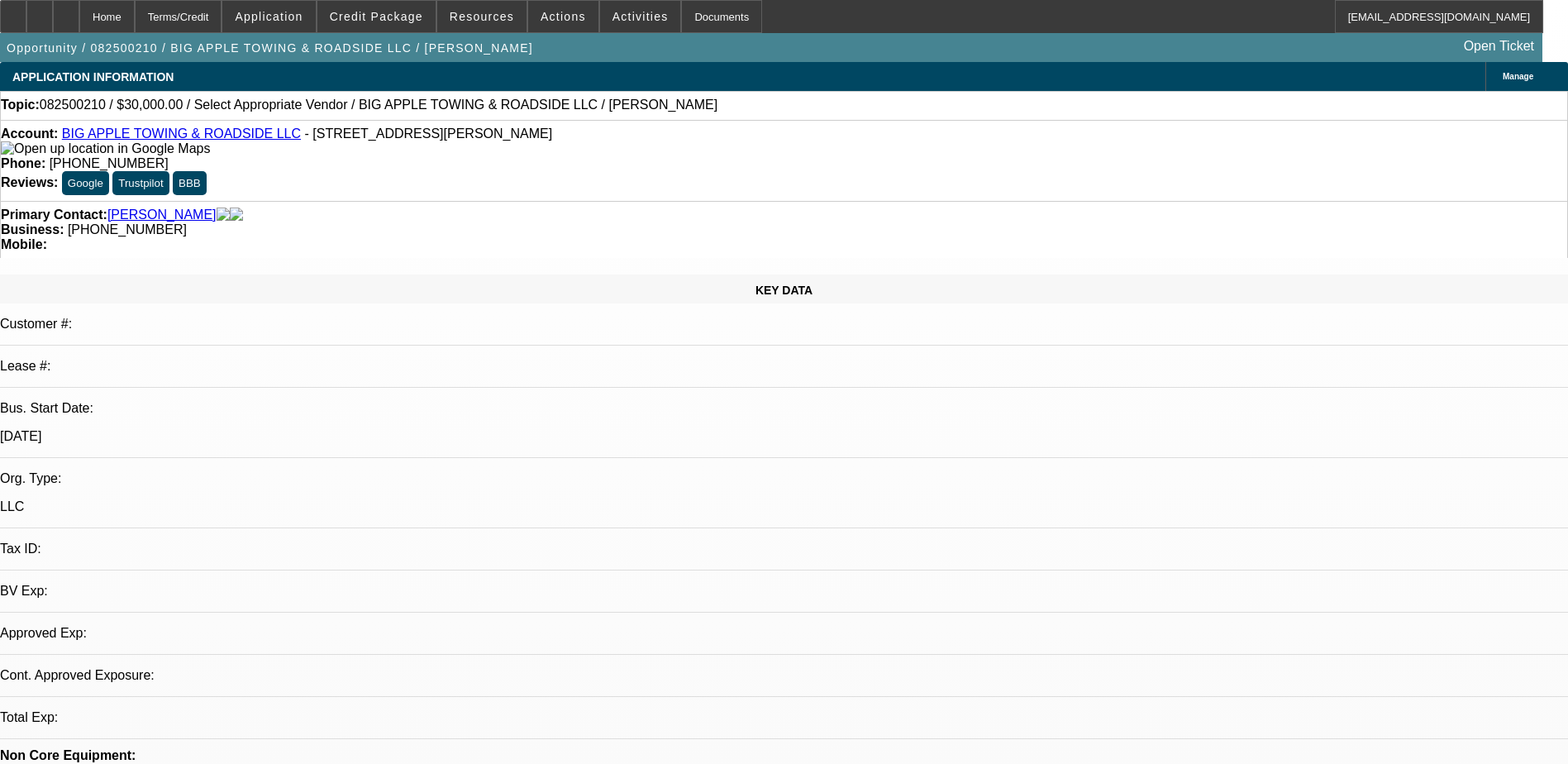
select select "0"
select select "2"
select select "0.1"
select select "1"
select select "2"
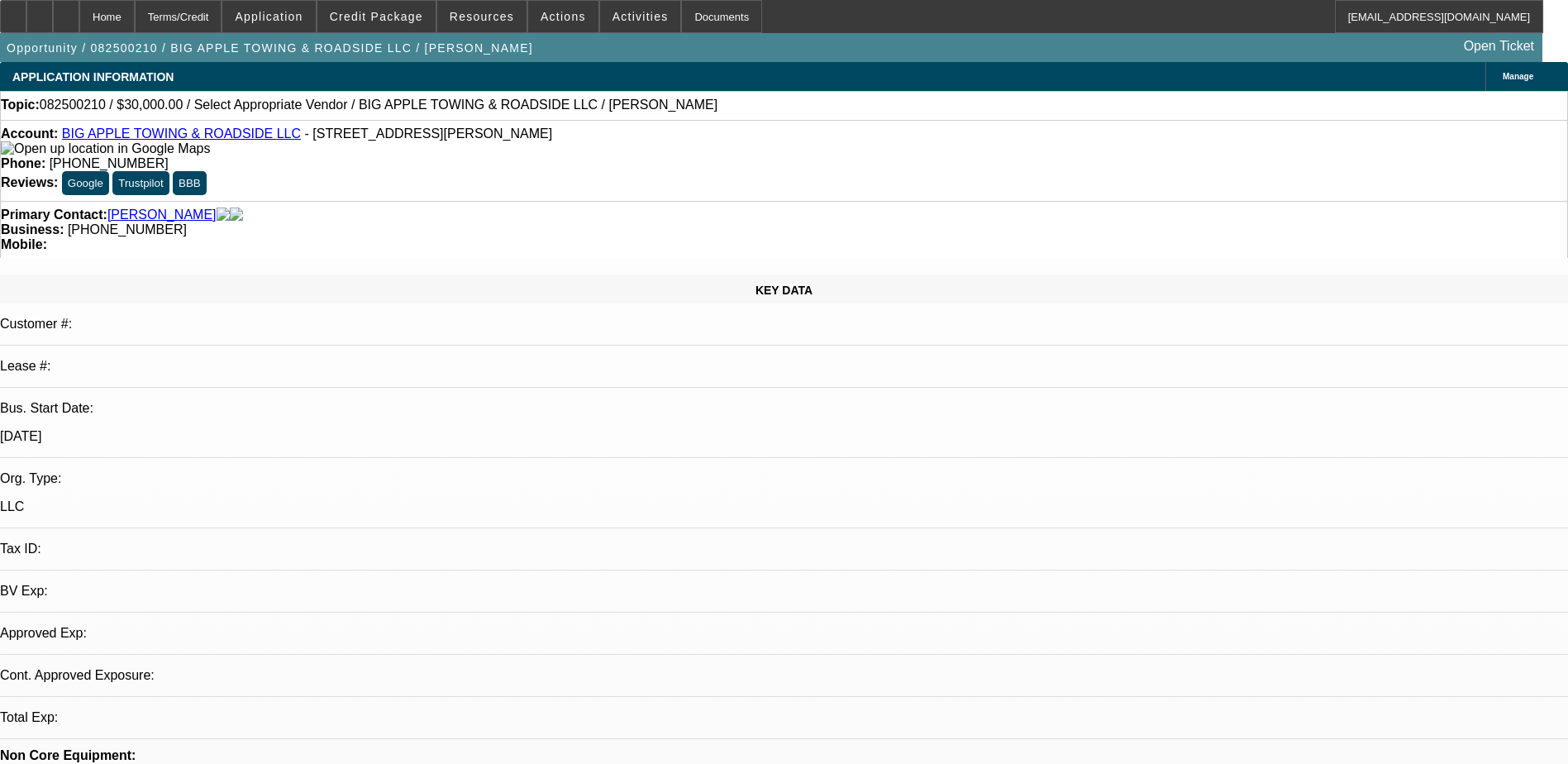
select select "4"
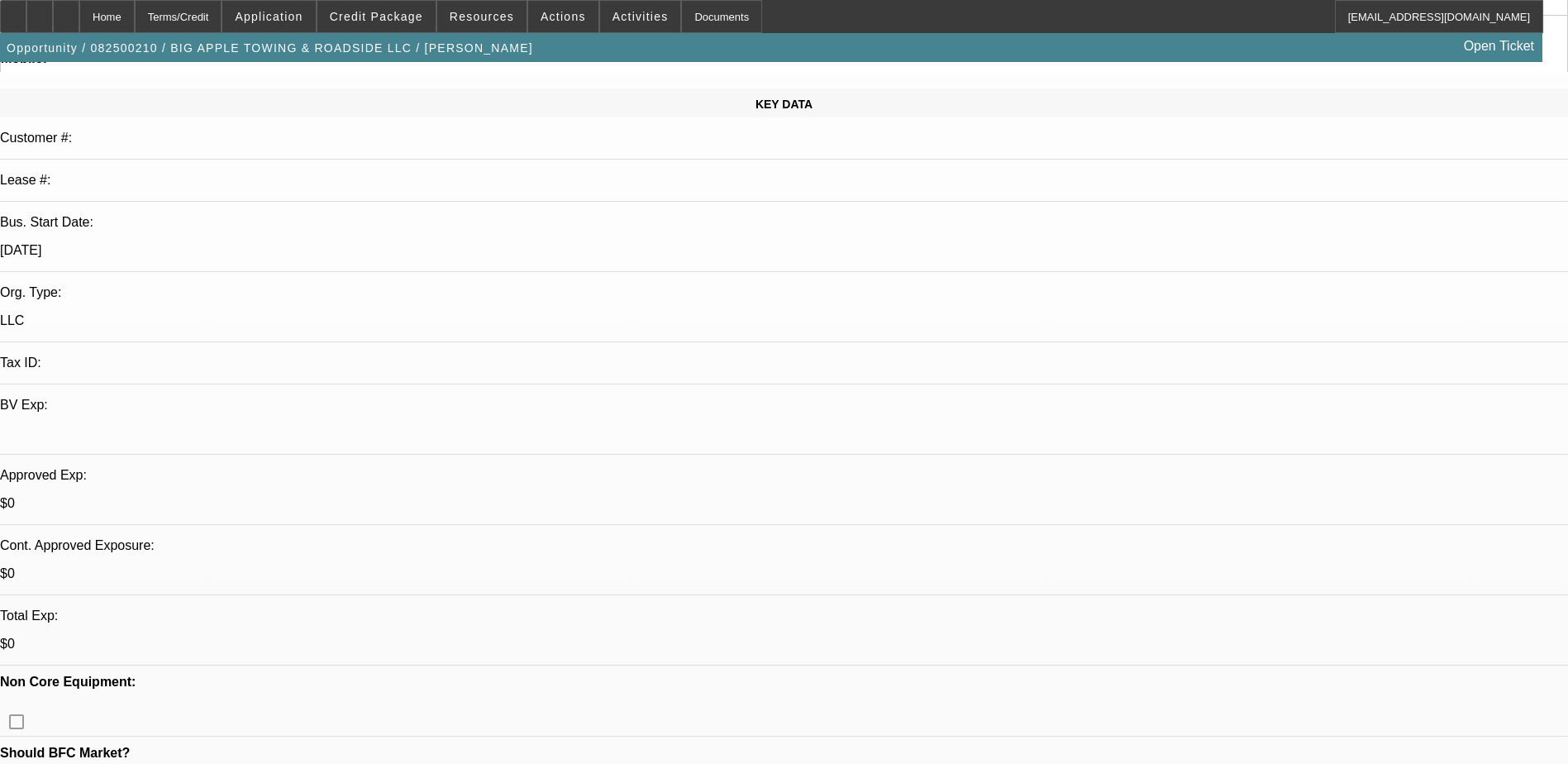
scroll to position [248, 0]
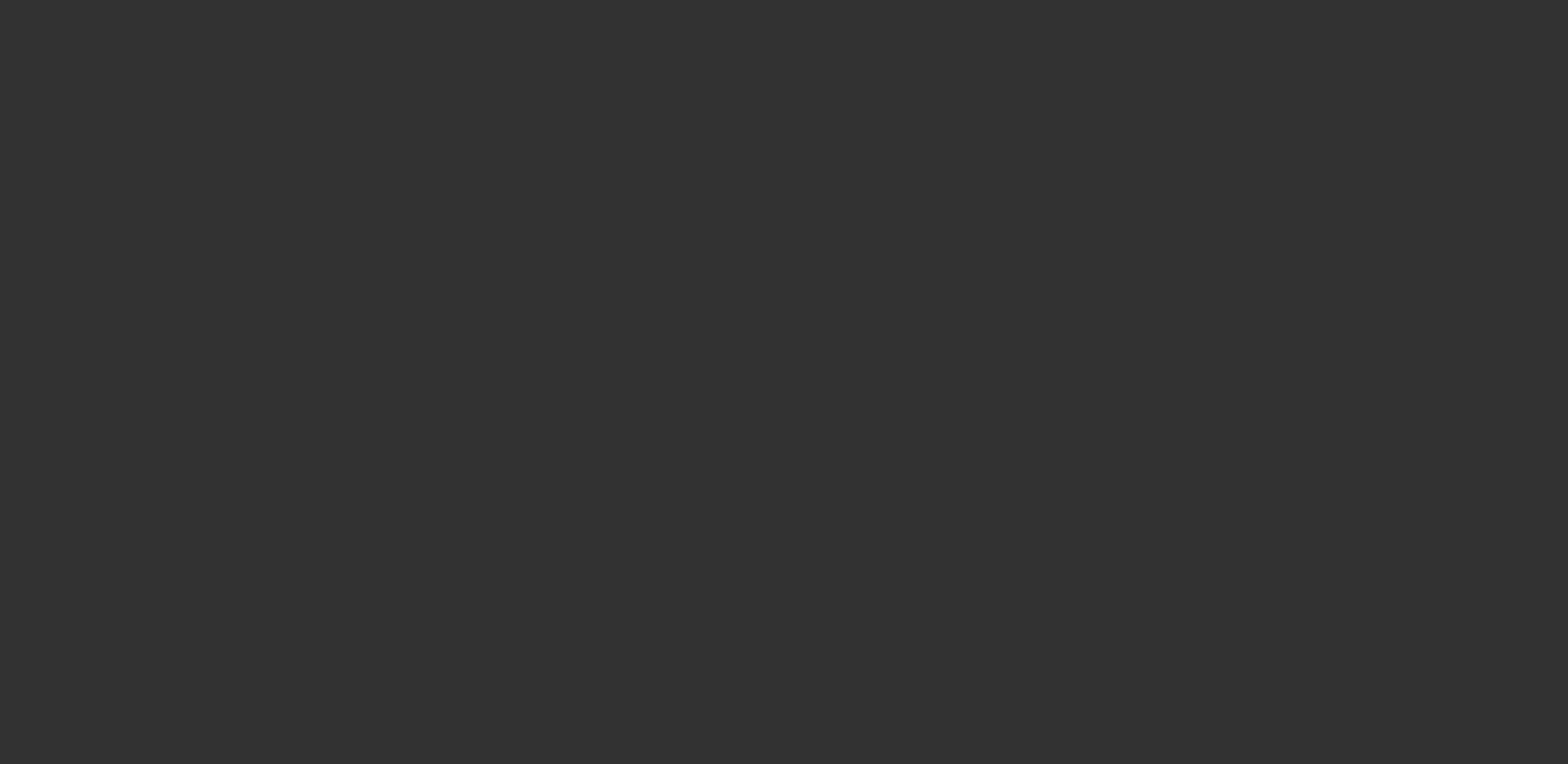
scroll to position [0, 0]
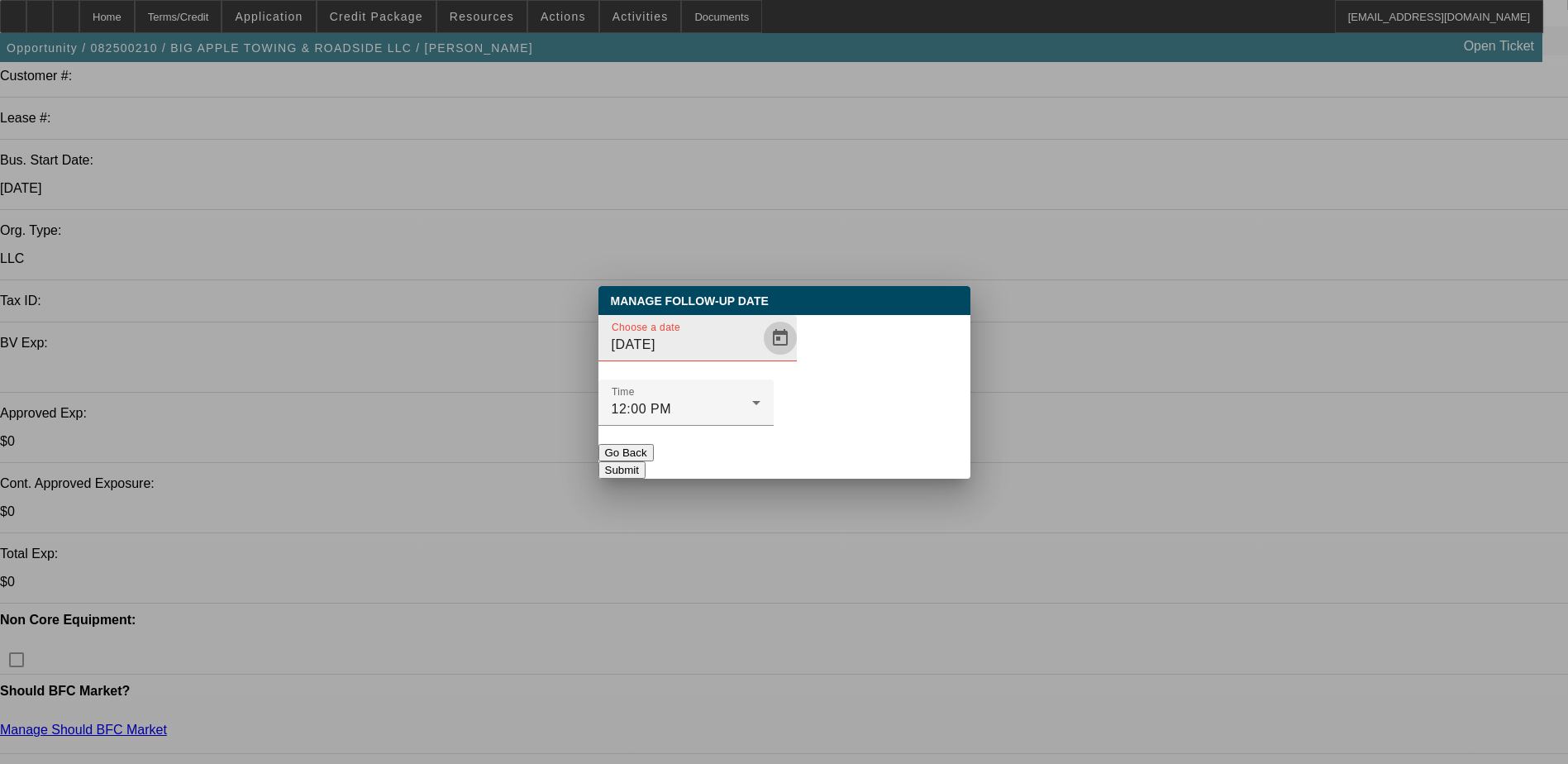
click at [761, 358] on span "Open calendar" at bounding box center [781, 338] width 40 height 40
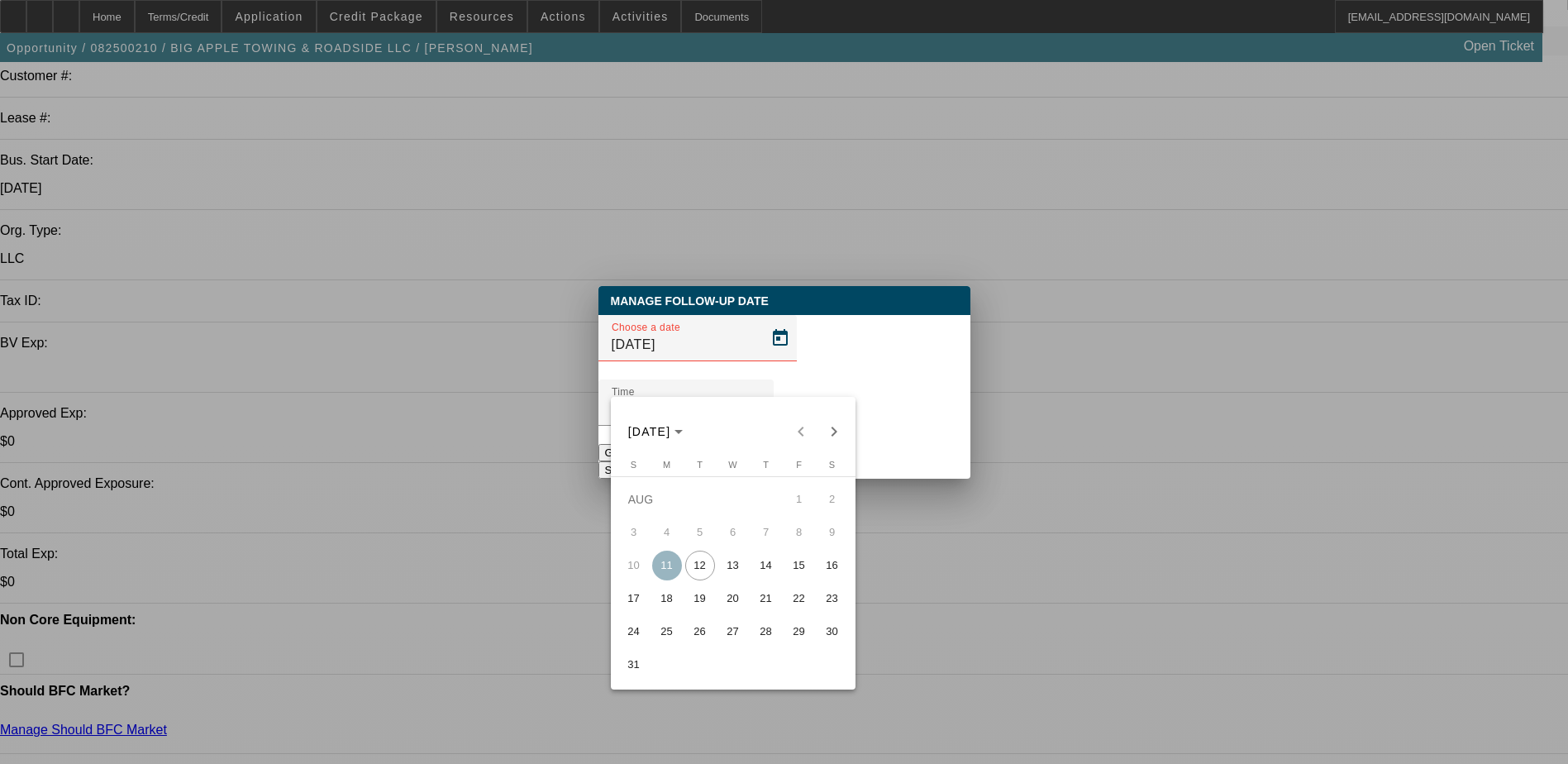
click at [791, 577] on span "15" at bounding box center [799, 565] width 30 height 30
type input "8/15/2025"
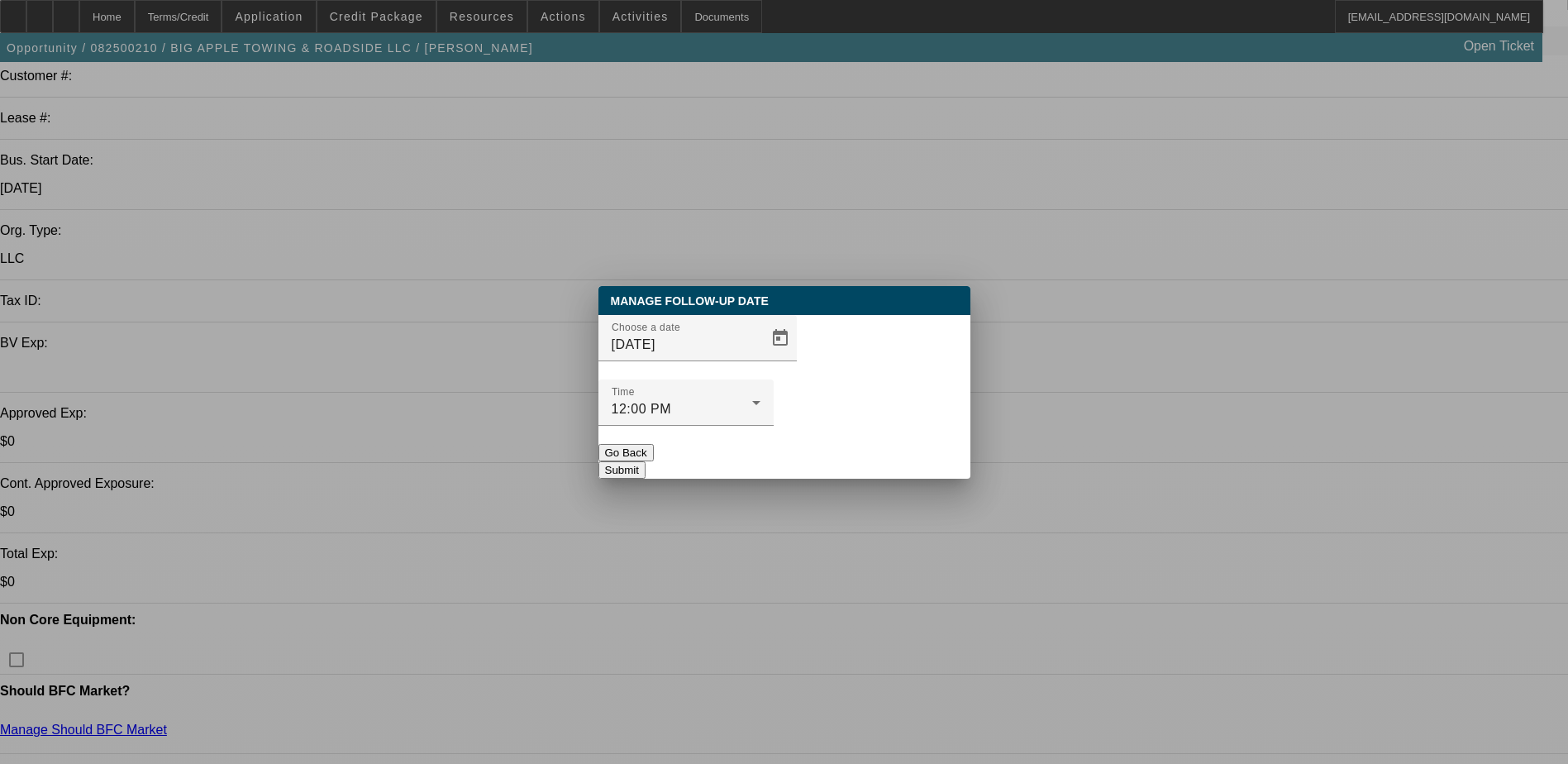
click at [646, 461] on button "Submit" at bounding box center [622, 470] width 47 height 17
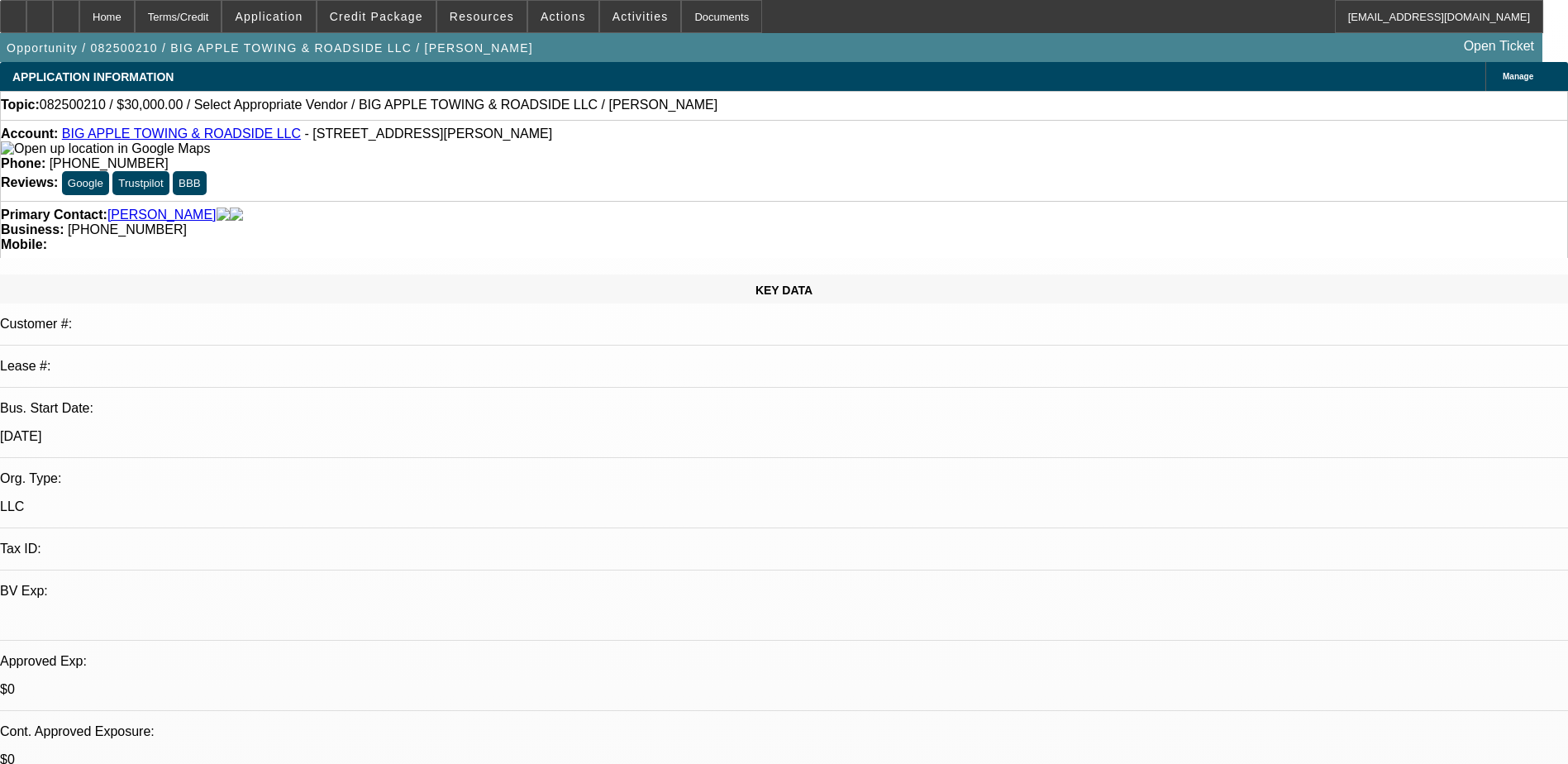
click at [188, 139] on link "BIG APPLE TOWING & ROADSIDE LLC" at bounding box center [181, 133] width 239 height 14
radio input "true"
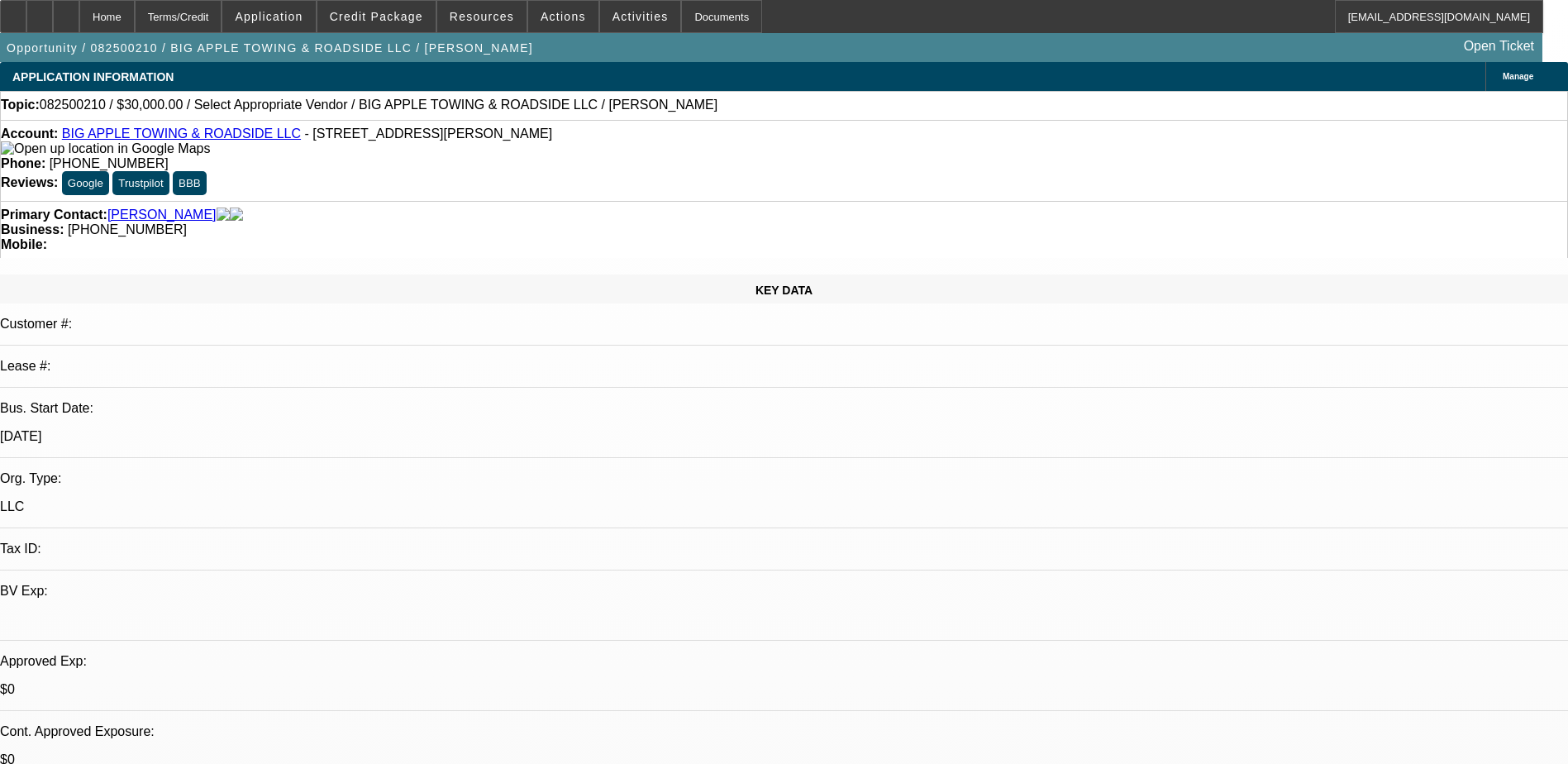
type textarea "spoke 08/11 NEED: co-owner apps for this biz and corp g apps. truck invoice/pic…"
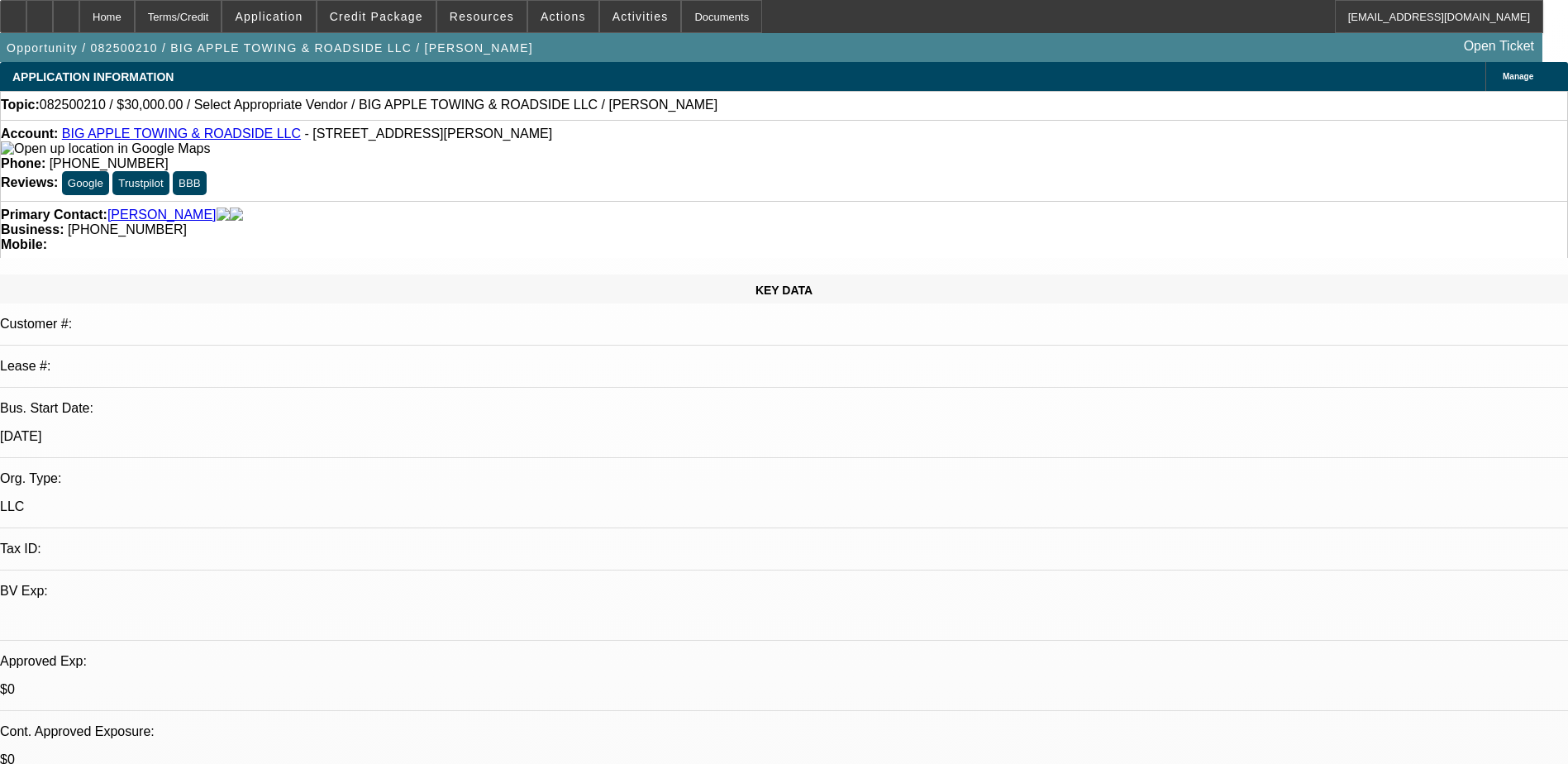
drag, startPoint x: 1421, startPoint y: 387, endPoint x: 984, endPoint y: 265, distance: 453.7
radio input "true"
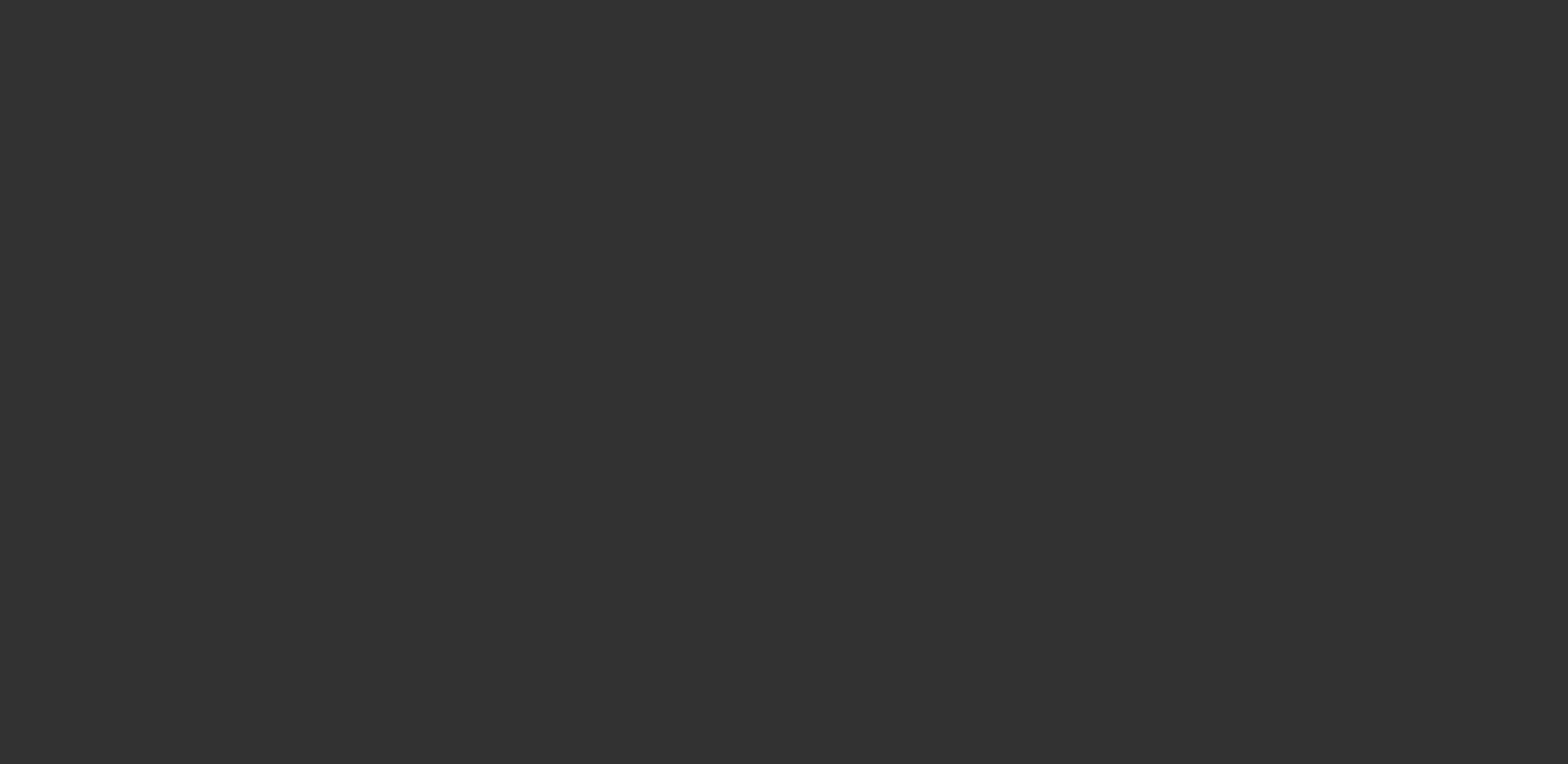
scroll to position [0, 0]
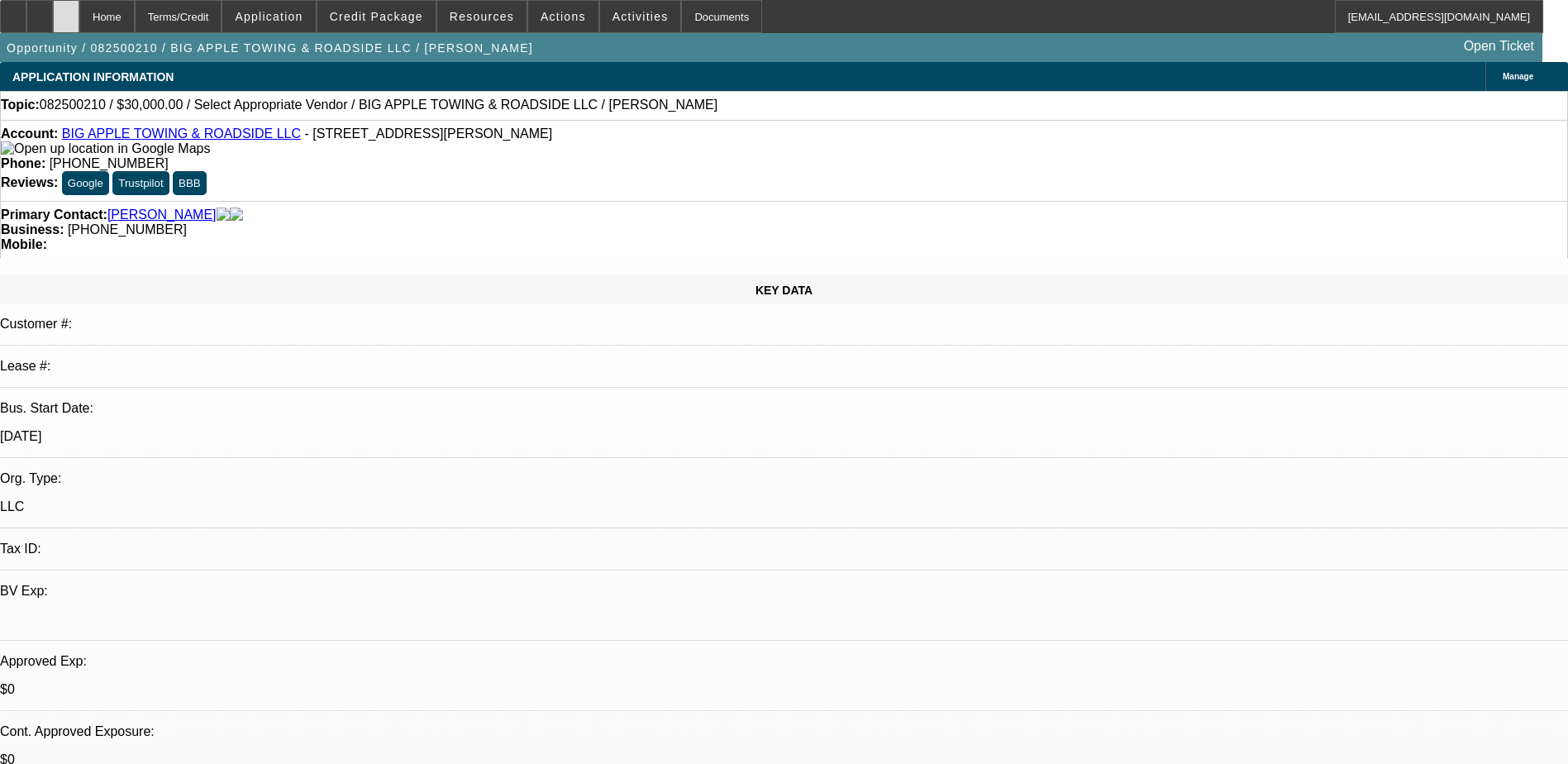
click at [66, 11] on icon at bounding box center [66, 11] width 0 height 0
select select "0"
select select "2"
select select "0.1"
select select "1"
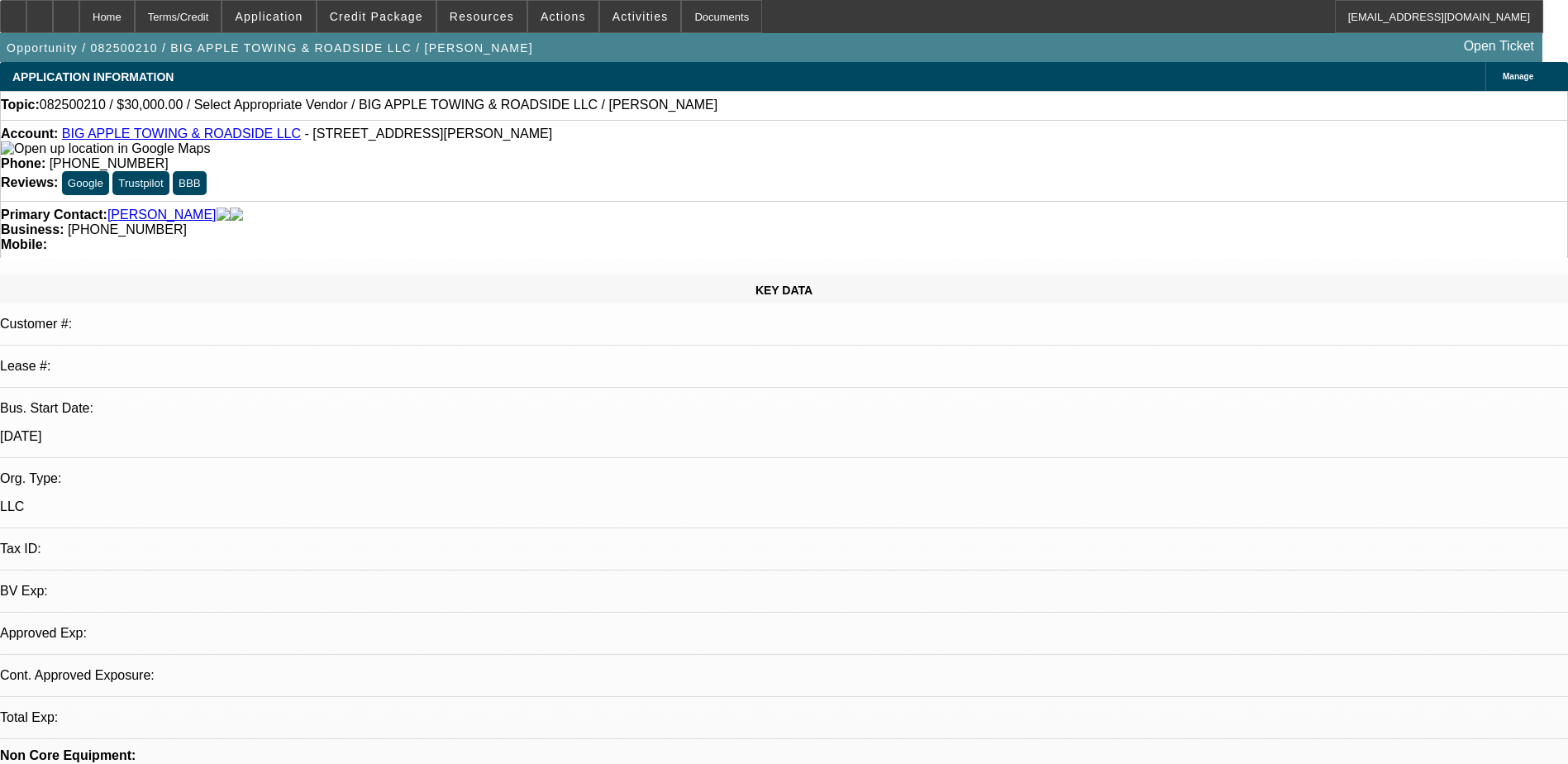
select select "2"
select select "4"
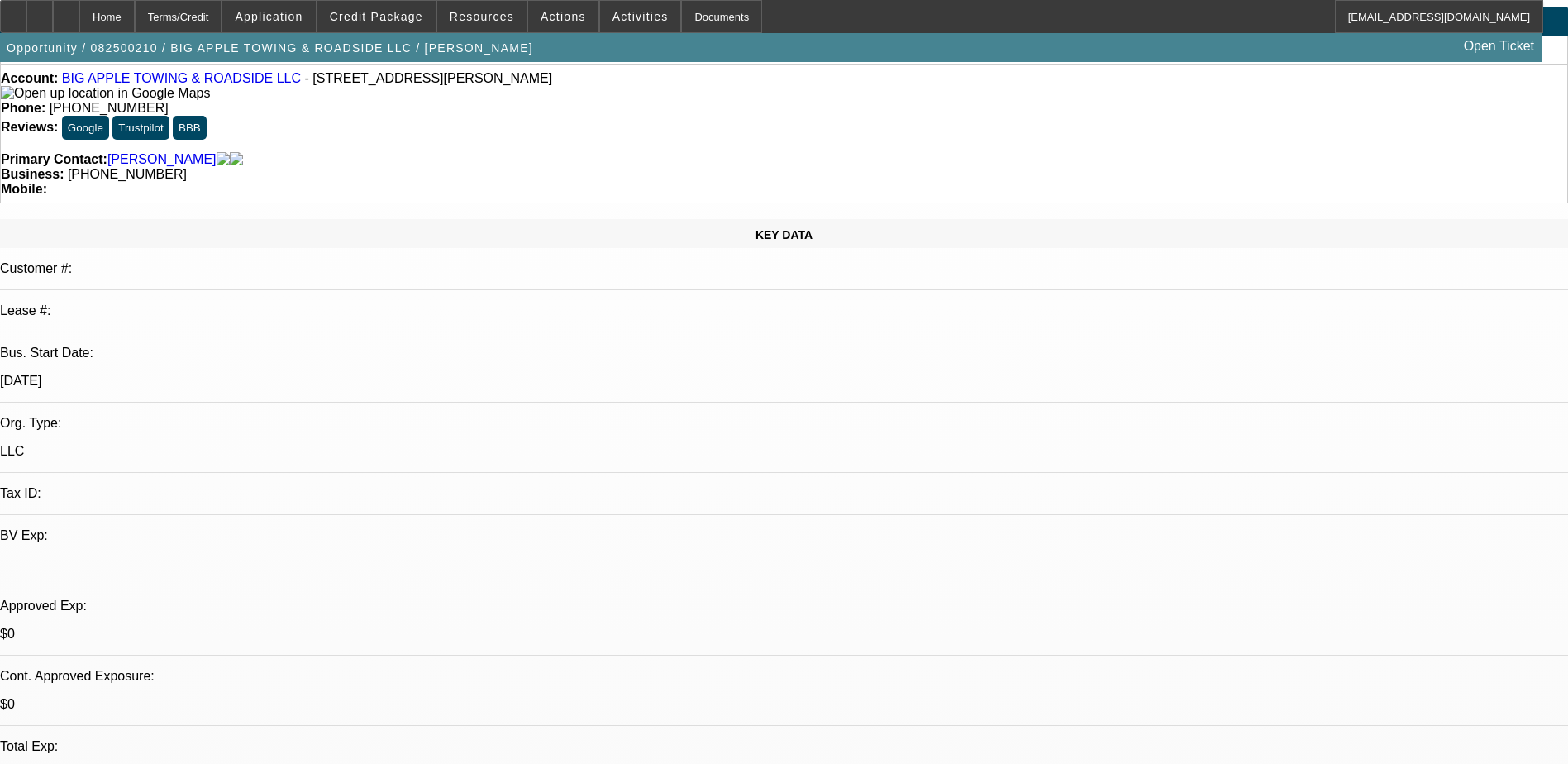
scroll to position [248, 0]
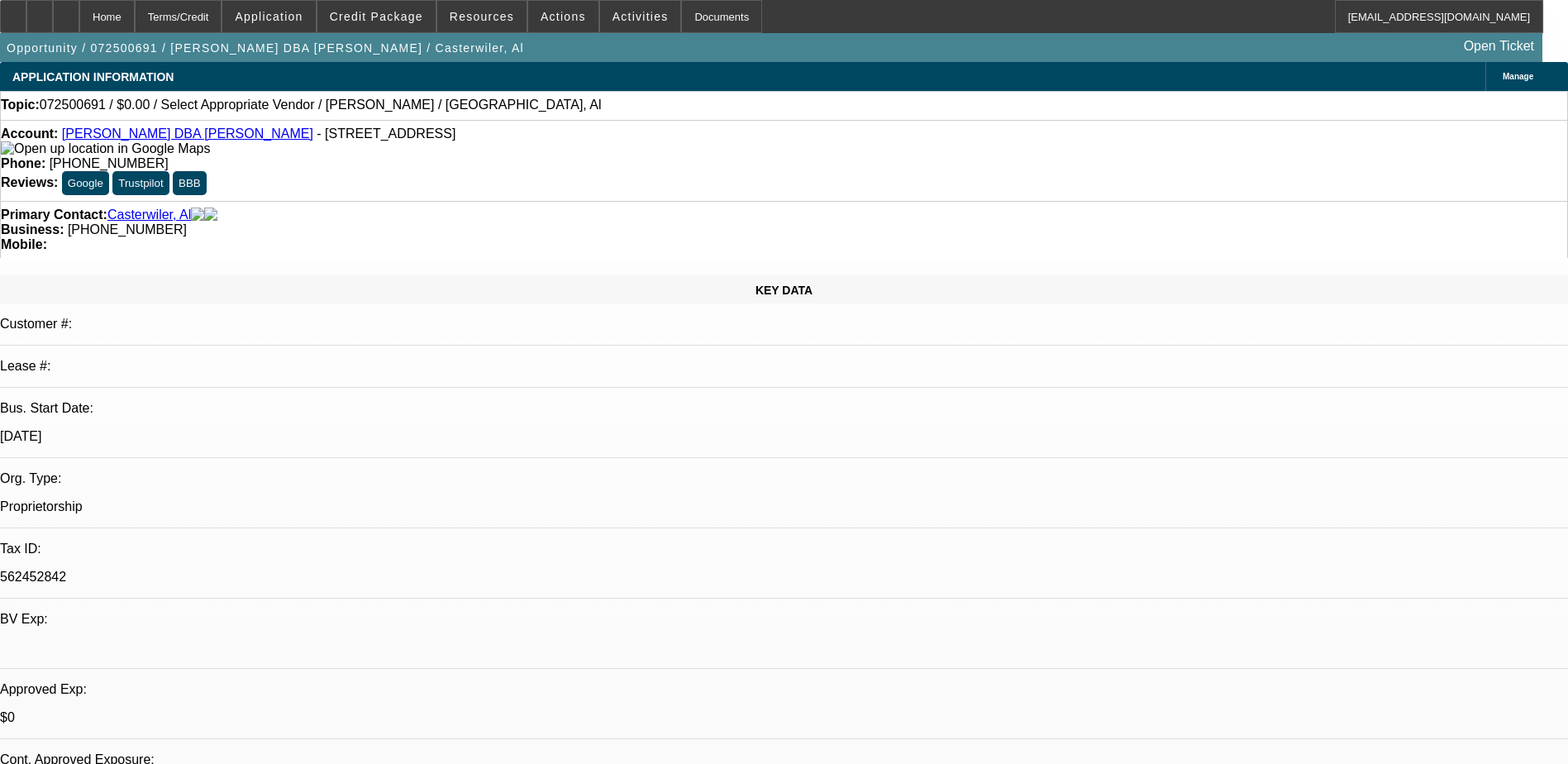
select select "0"
select select "2"
select select "0.1"
select select "1"
select select "2"
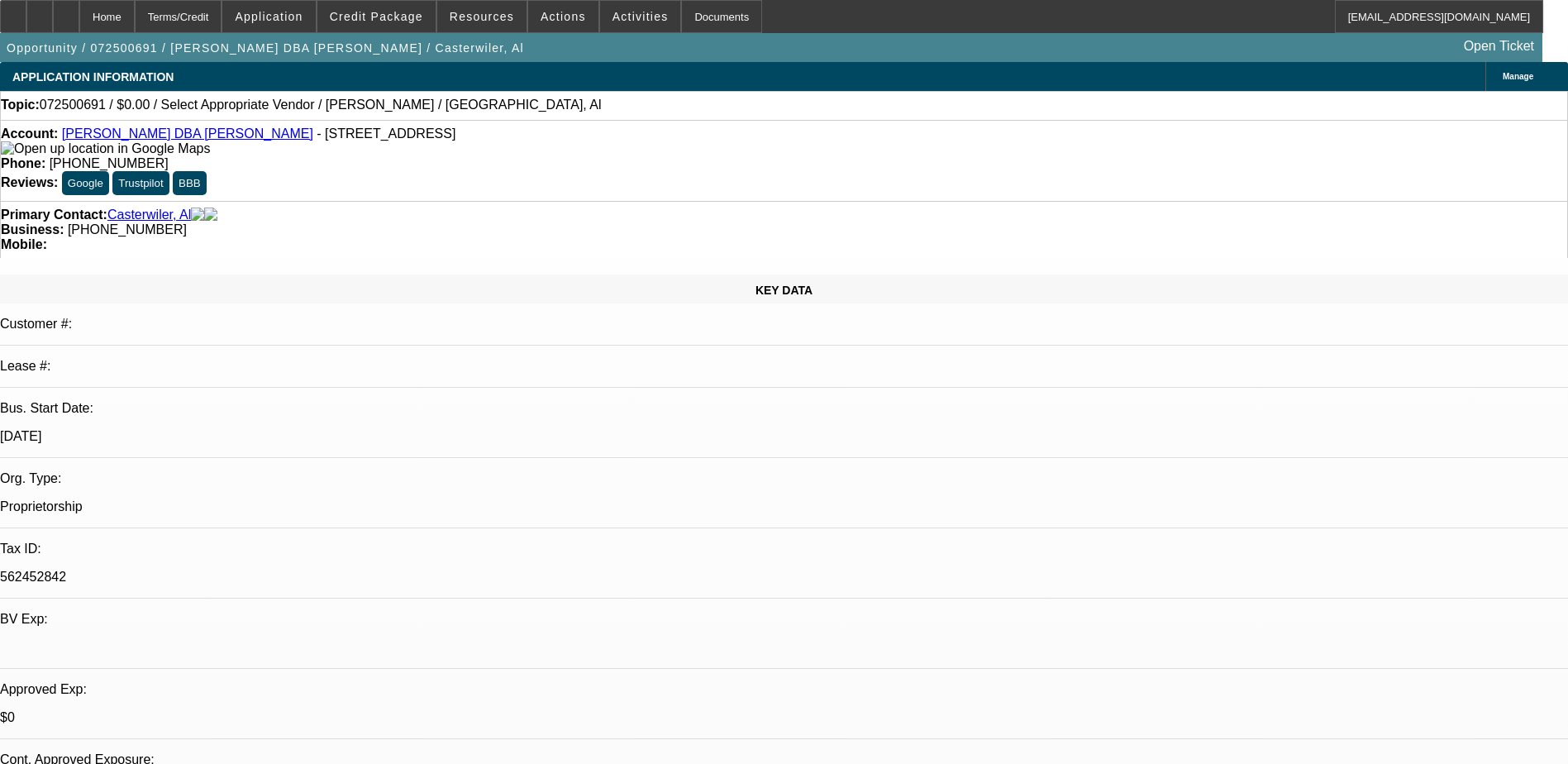
select select "4"
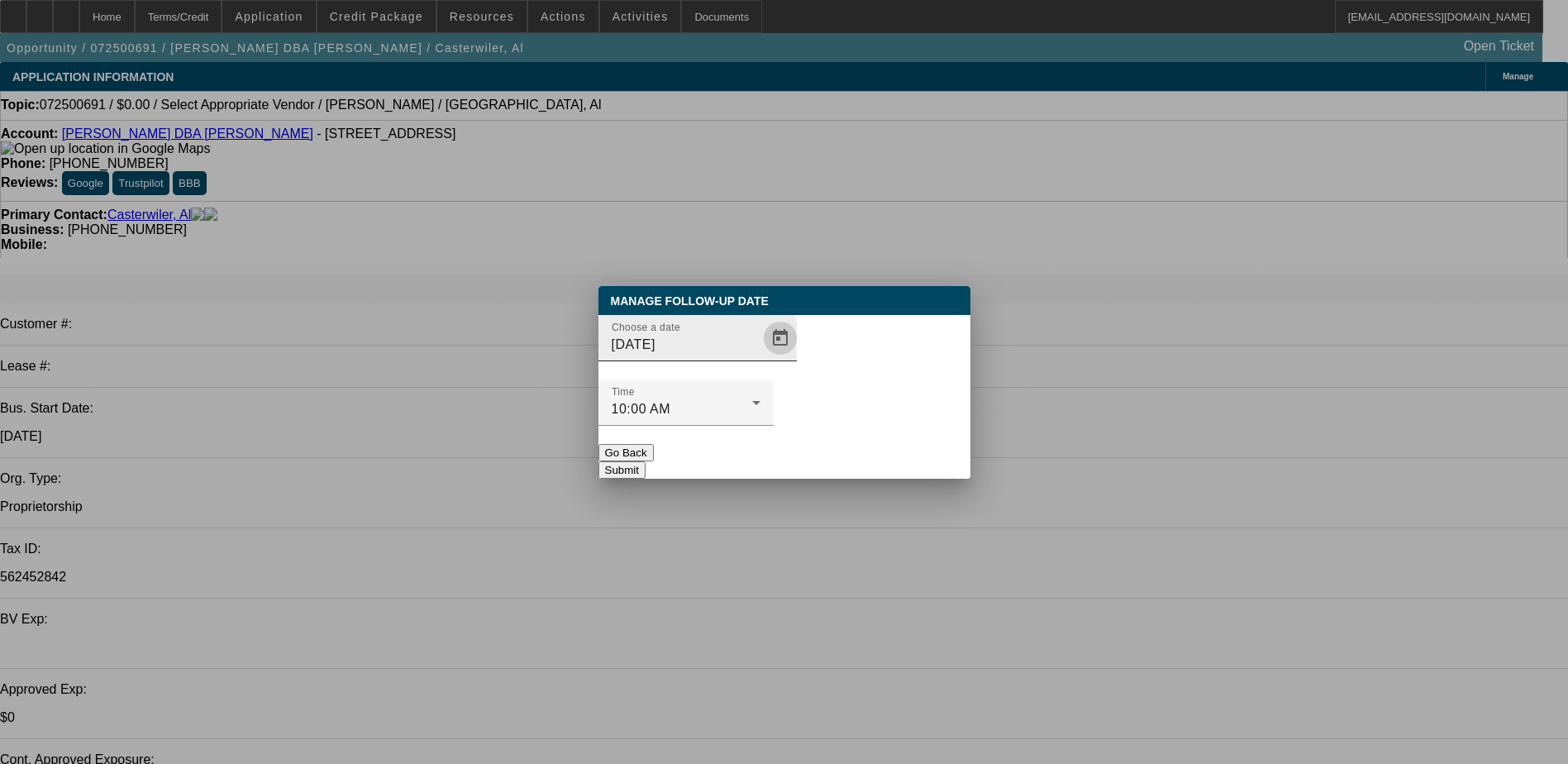
click at [761, 358] on span "Open calendar" at bounding box center [781, 338] width 40 height 40
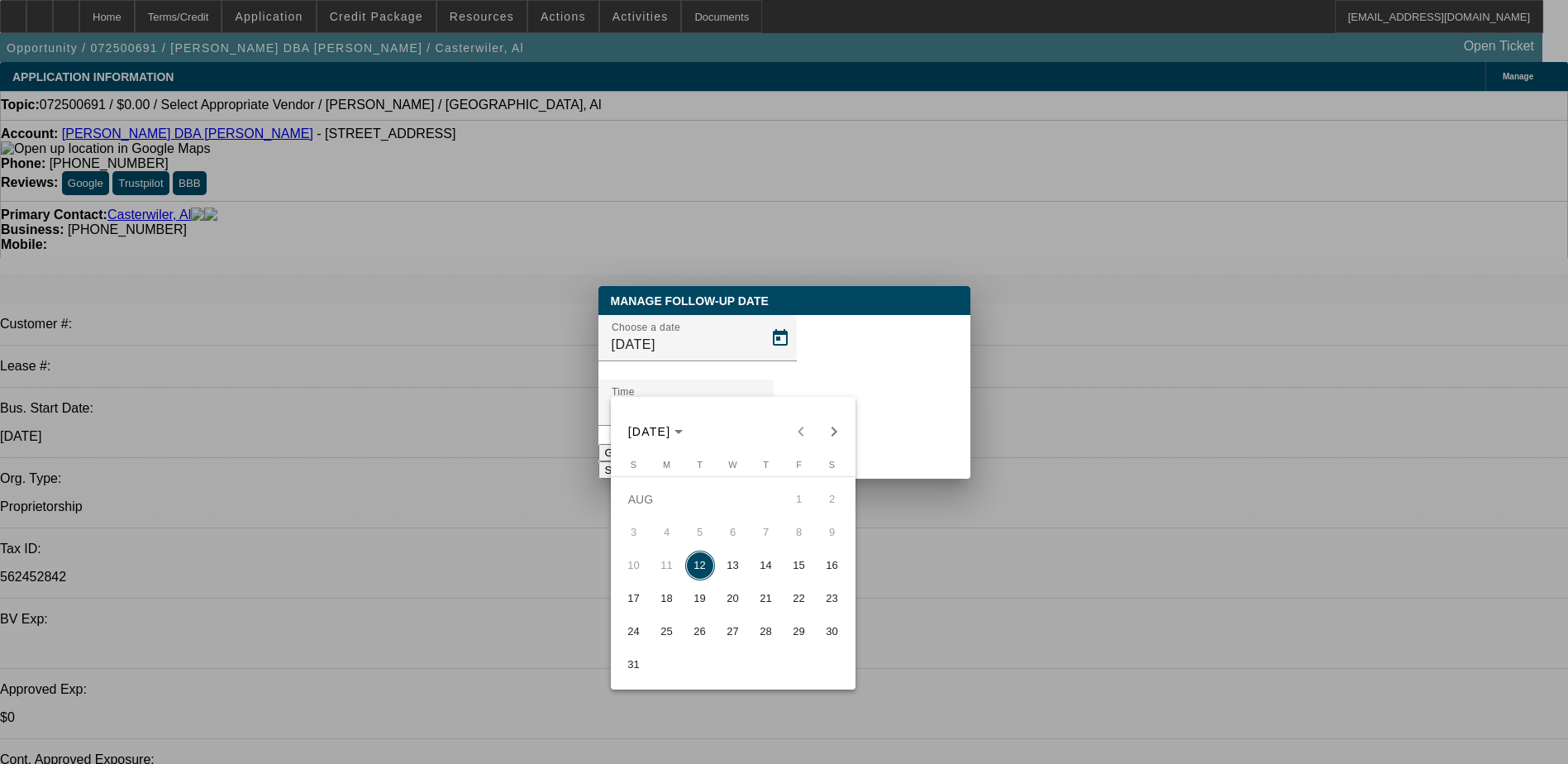
click at [720, 575] on span "13" at bounding box center [733, 565] width 30 height 30
type input "[DATE]"
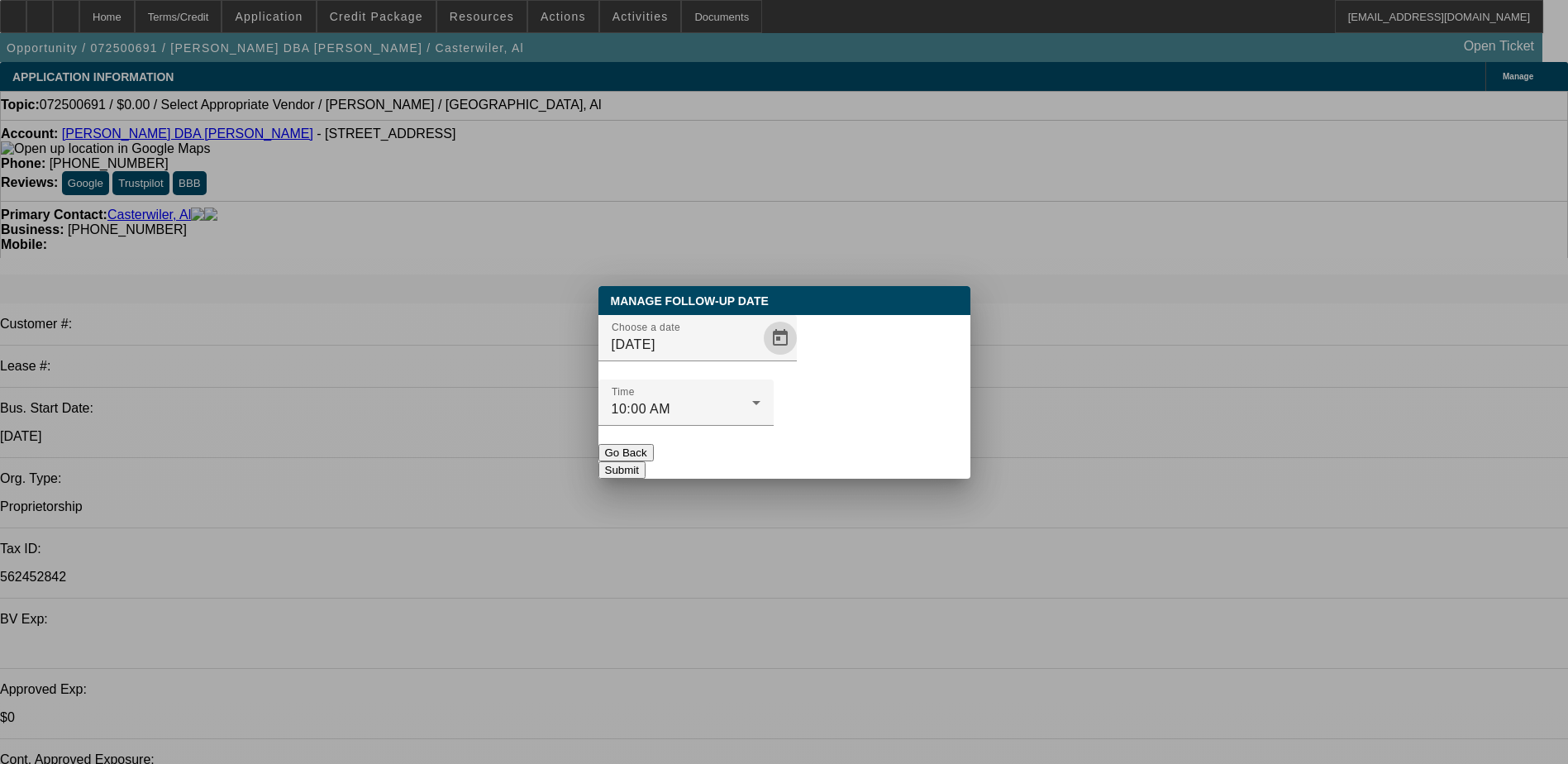
click at [646, 461] on button "Submit" at bounding box center [622, 470] width 47 height 17
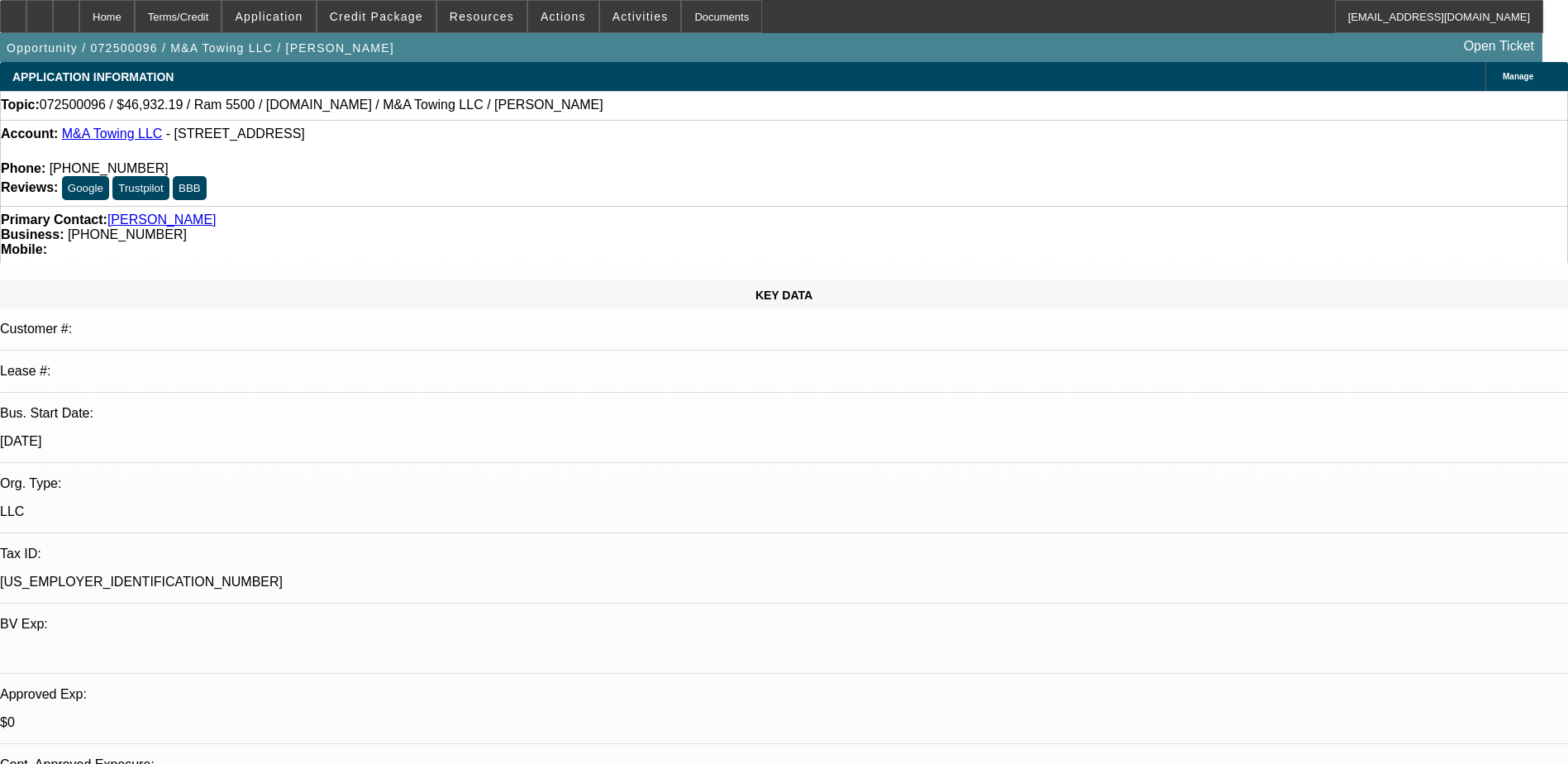
select select "0"
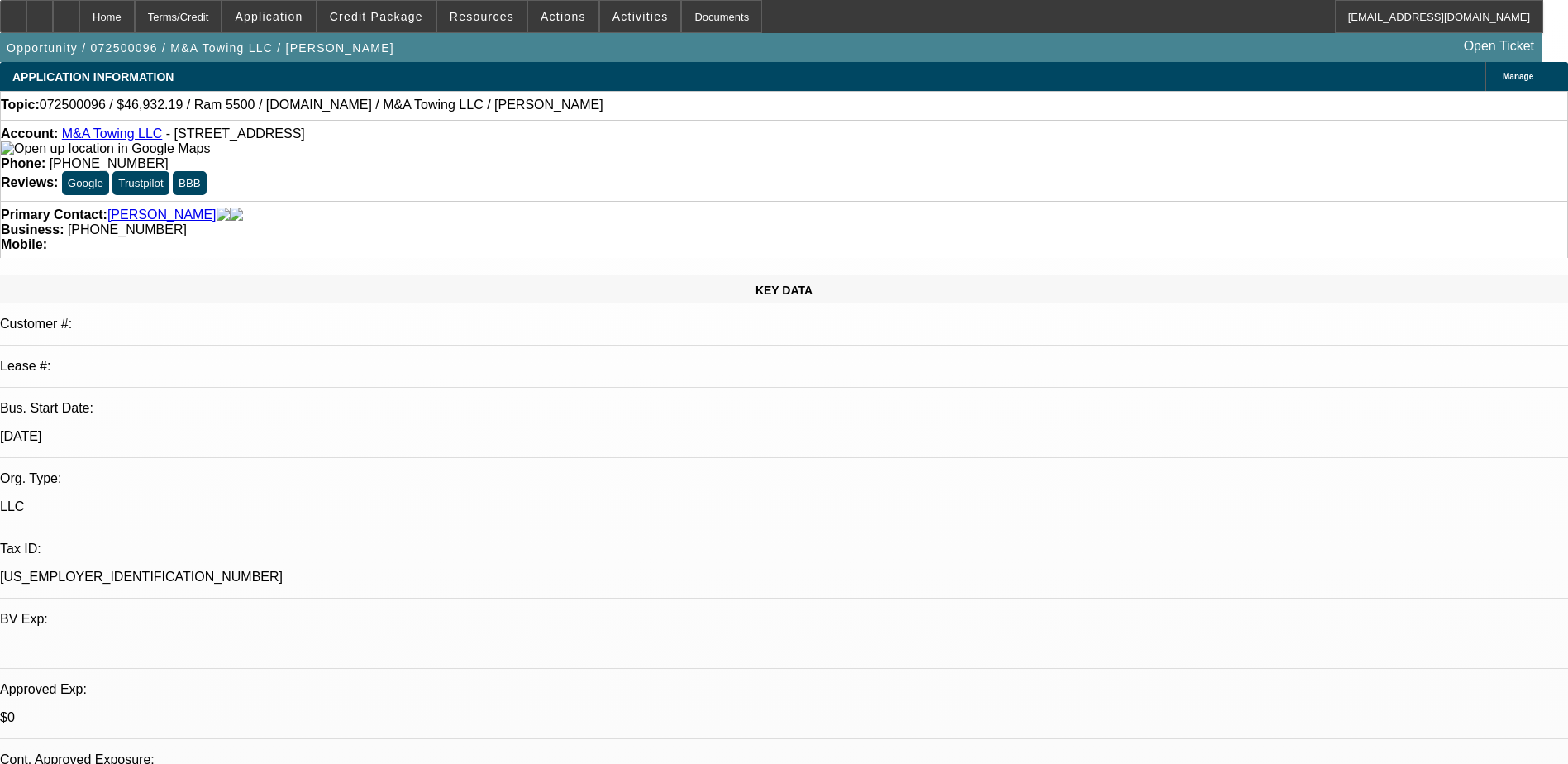
select select "2"
select select "0"
select select "2"
select select "0"
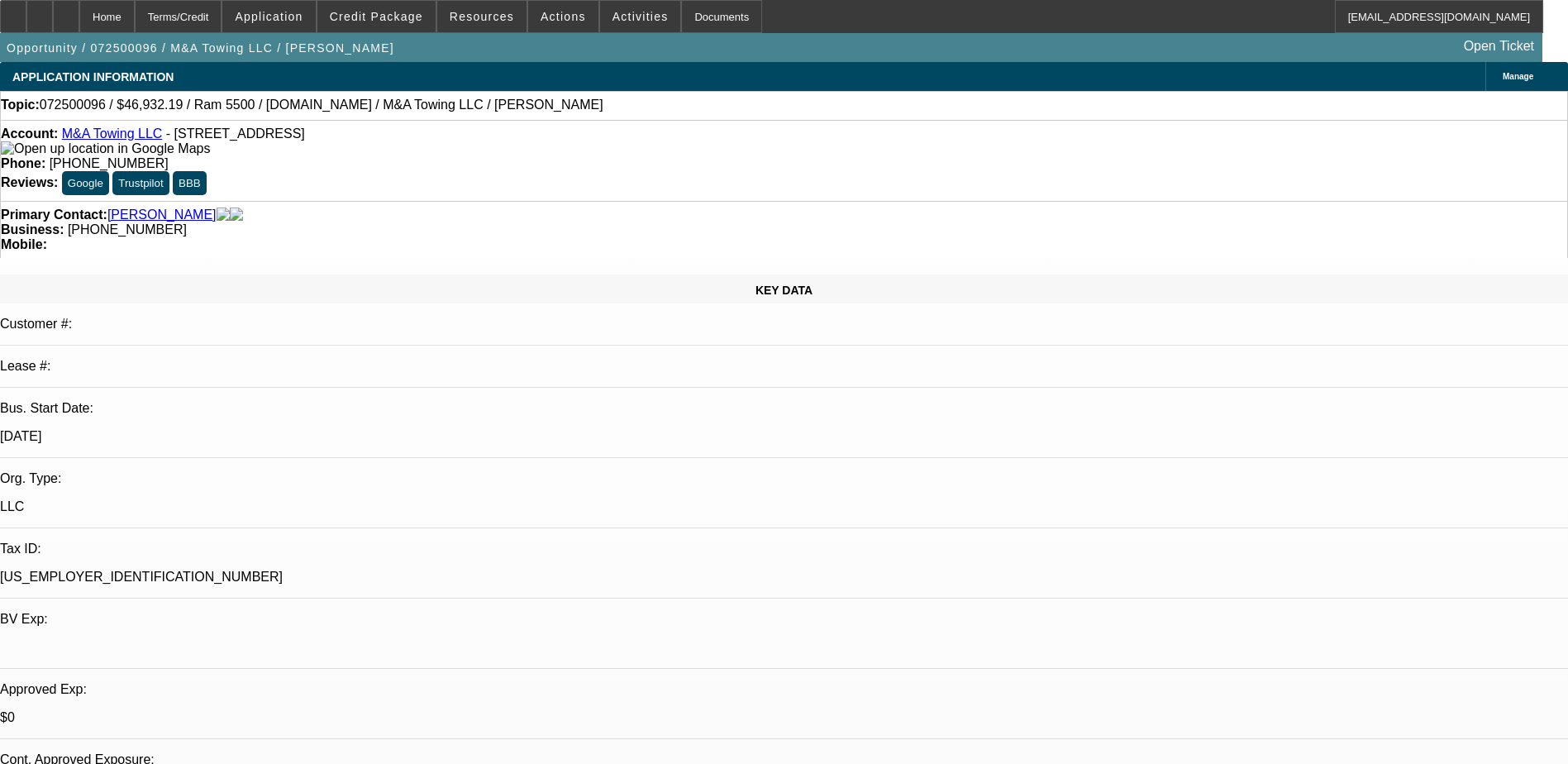
select select "0"
select select "2"
select select "0"
select select "2"
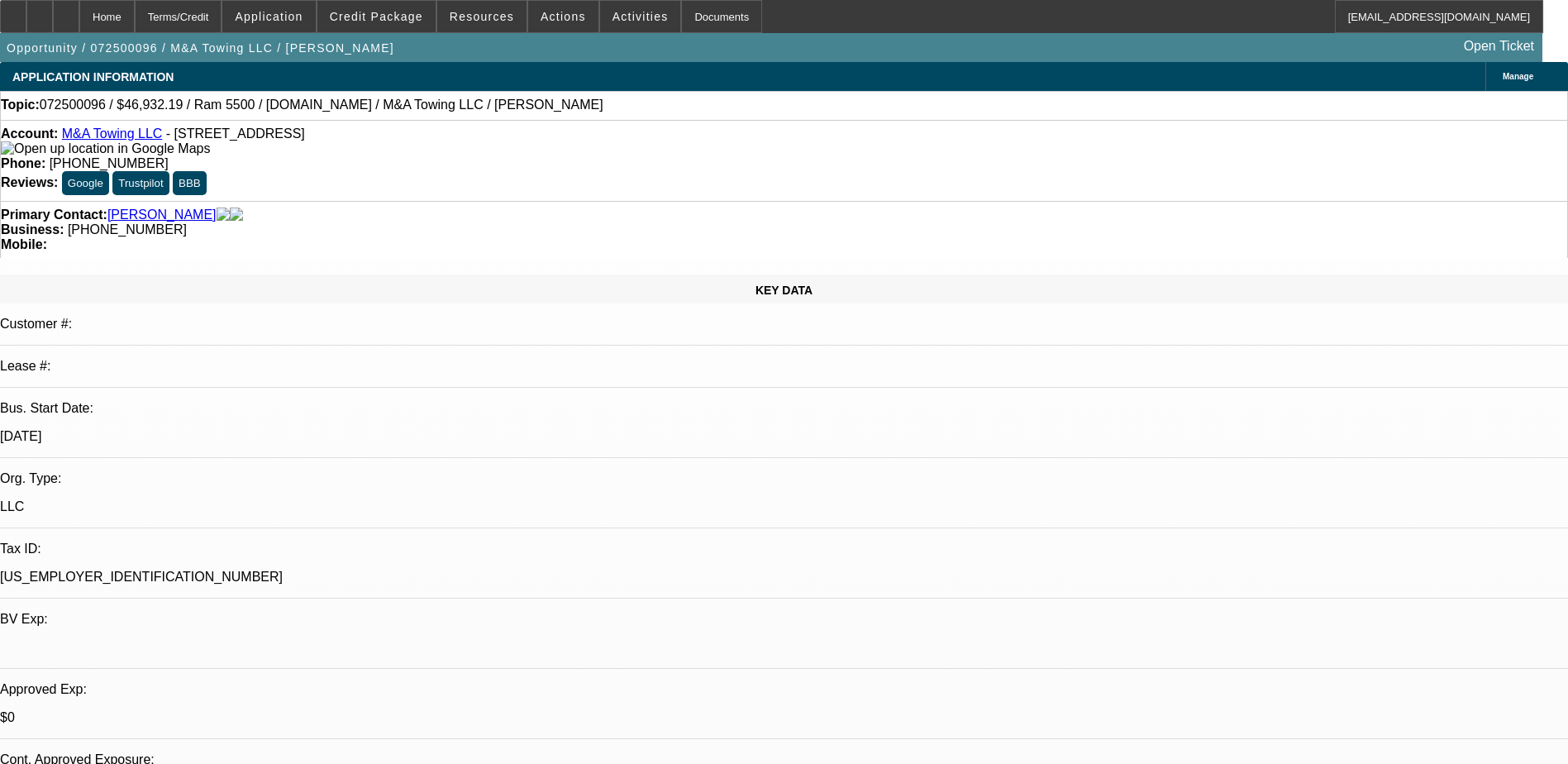
select select "0"
select select "1"
select select "2"
select select "6"
select select "1"
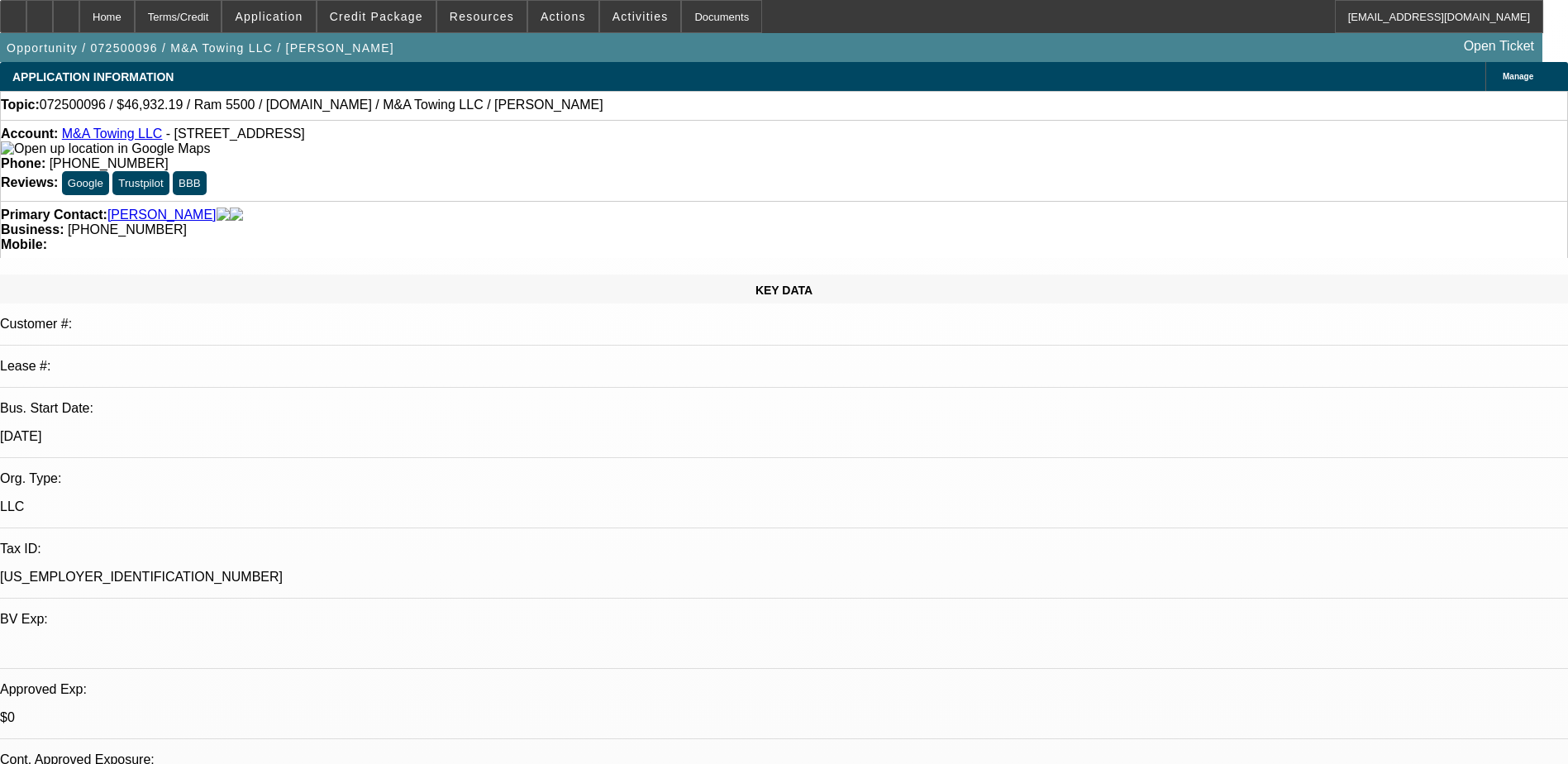
select select "2"
select select "6"
select select "1"
select select "2"
select select "6"
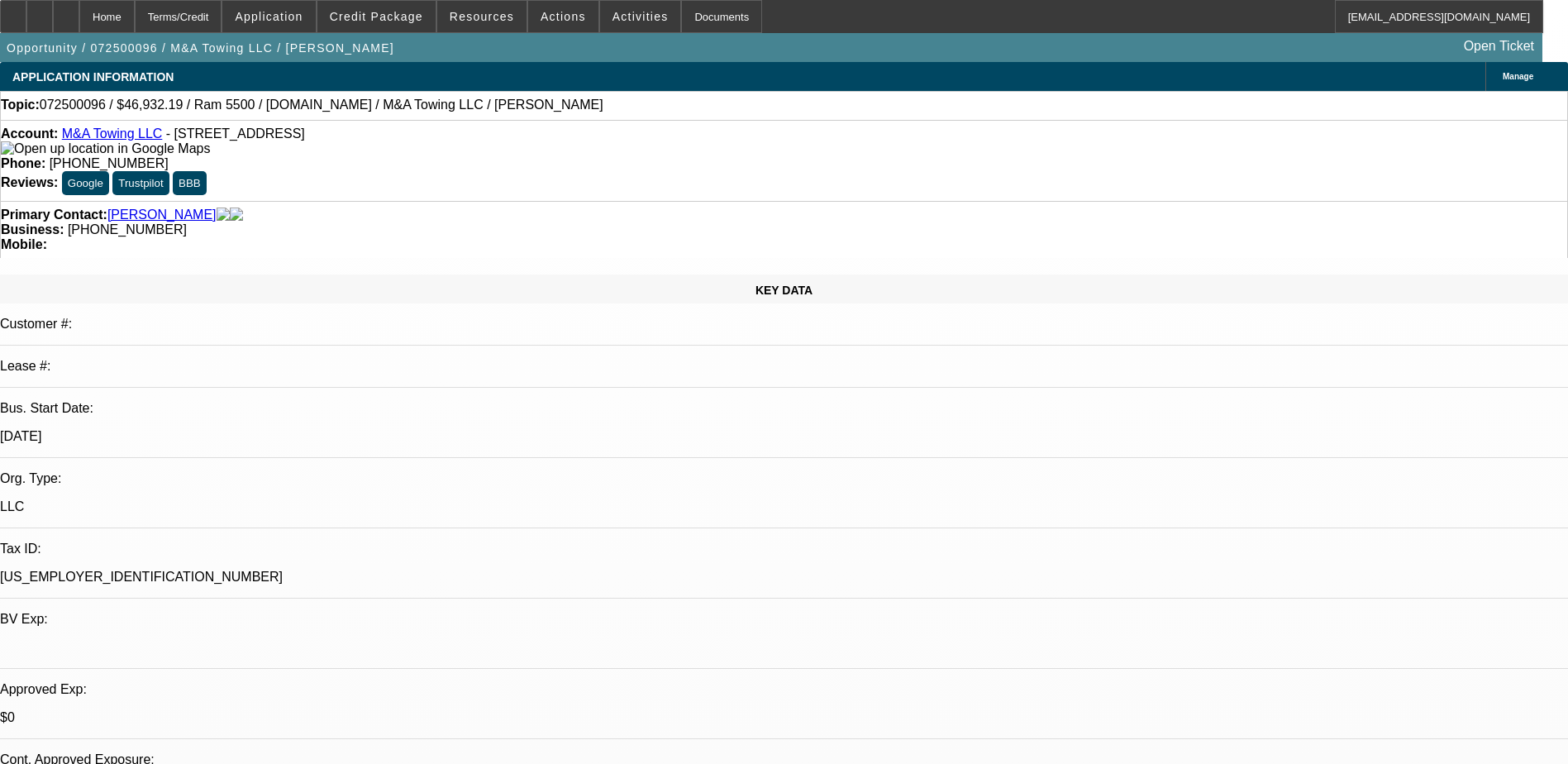
select select "1"
select select "2"
select select "6"
